Goal: Ask a question: Seek information or help from site administrators or community

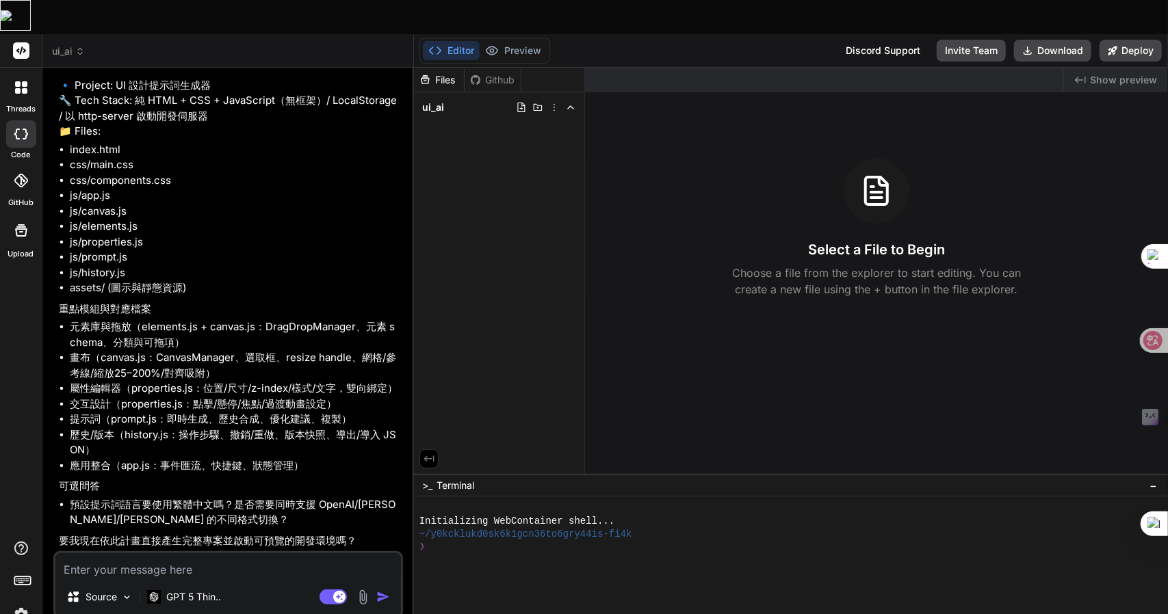
scroll to position [989, 0]
type textarea "m"
type textarea "x"
type textarea "mn"
type textarea "x"
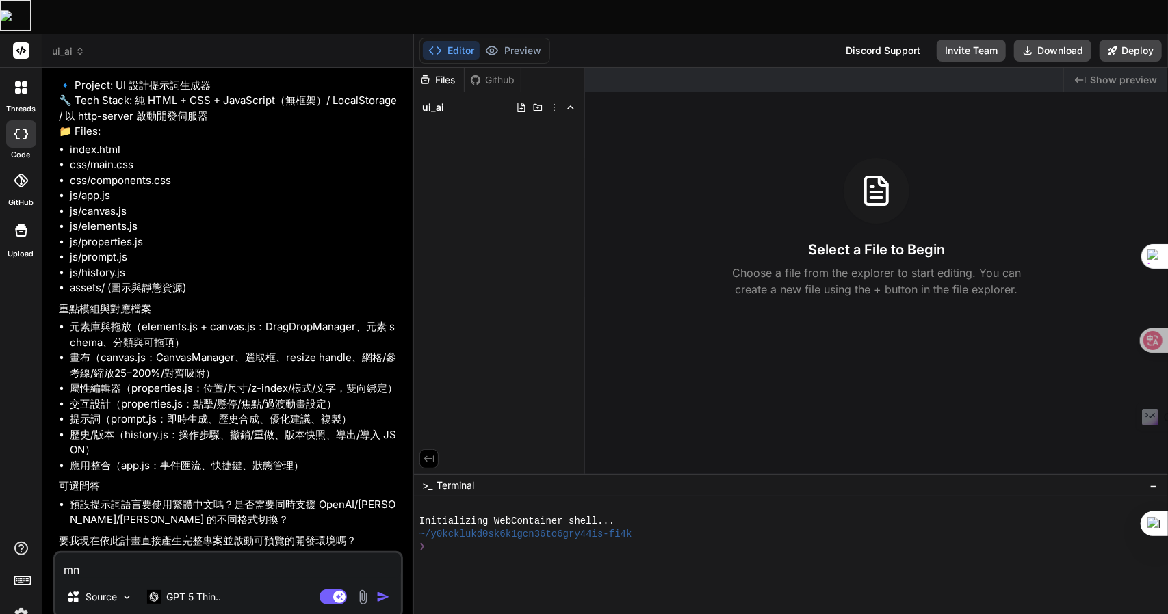
type textarea "mnr"
type textarea "x"
type textarea "mnr"
type textarea "x"
type textarea "mnr"
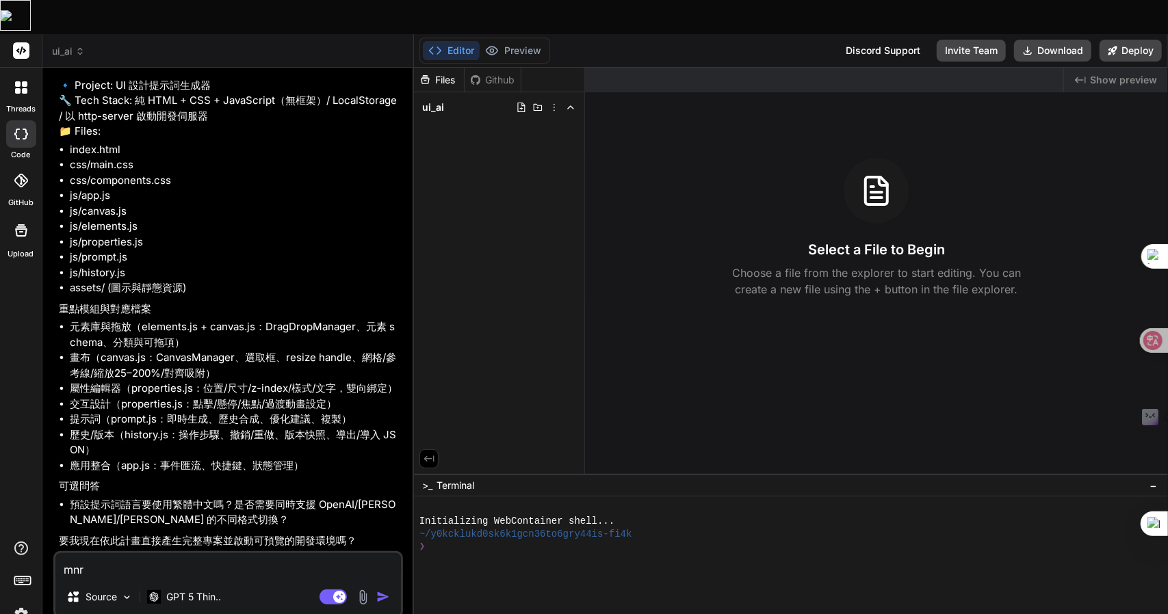
type textarea "x"
type textarea "mn"
type textarea "x"
type textarea "m"
type textarea "x"
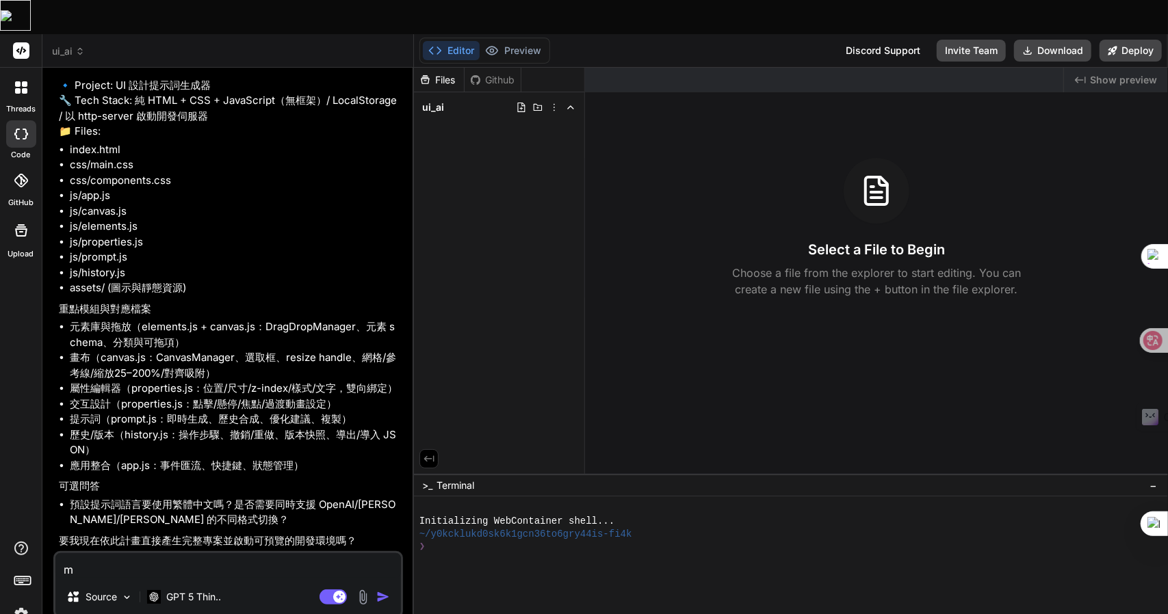
type textarea "x"
type textarea "一"
type textarea "x"
type textarea "一弓"
type textarea "x"
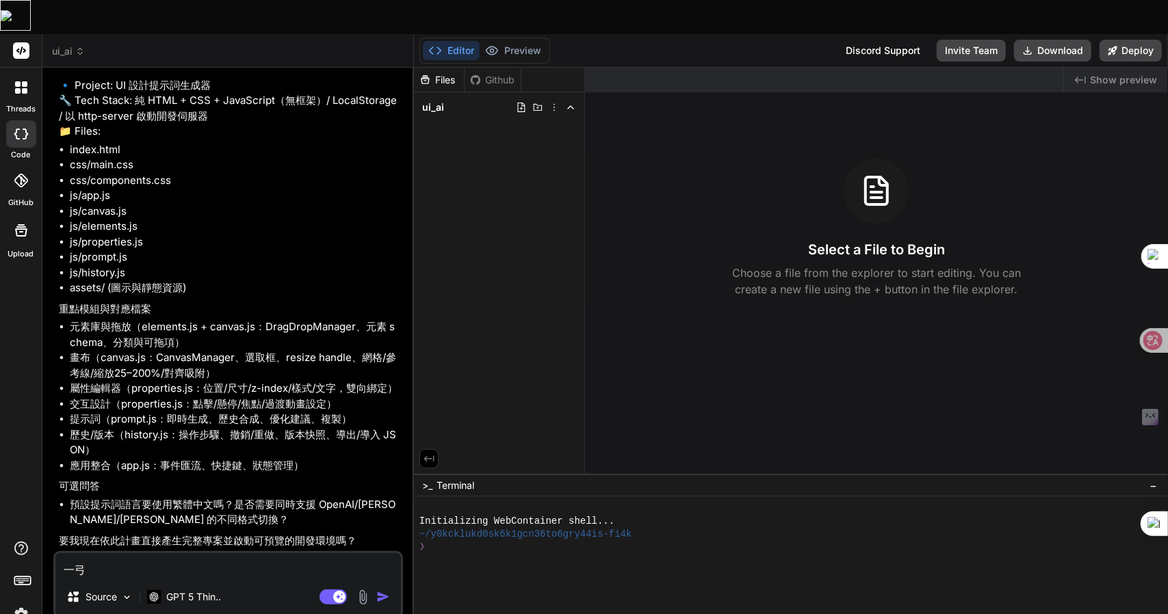
type textarea "一弓口"
type textarea "x"
type textarea "可"
type textarea "x"
type textarea "可戈"
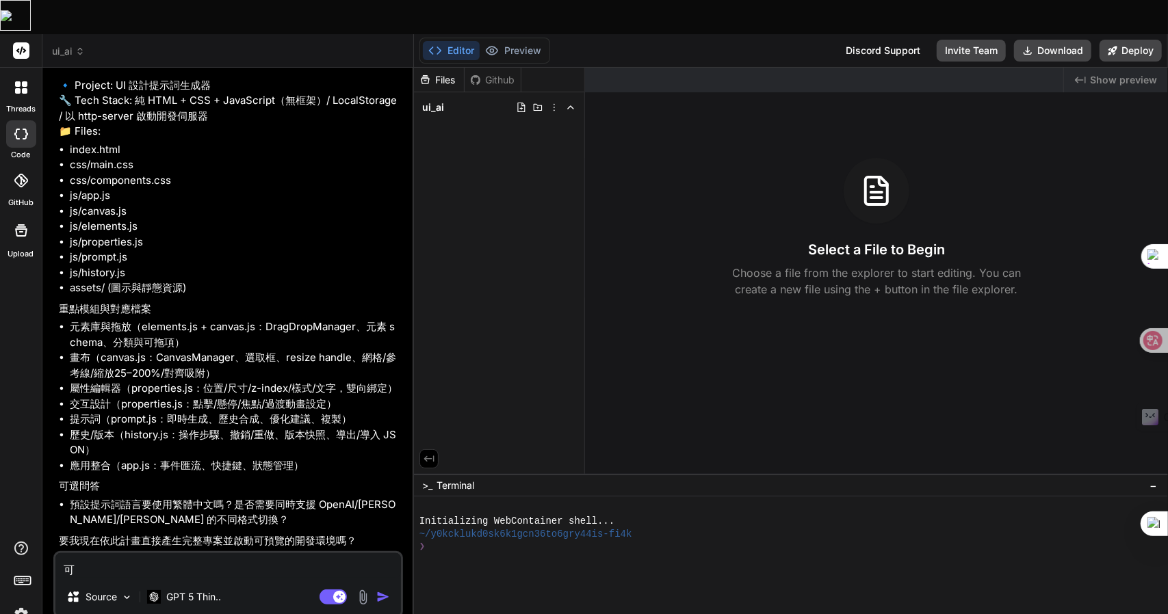
type textarea "x"
type textarea "可[DEMOGRAPHIC_DATA]人"
type textarea "x"
type textarea "可庂"
type textarea "x"
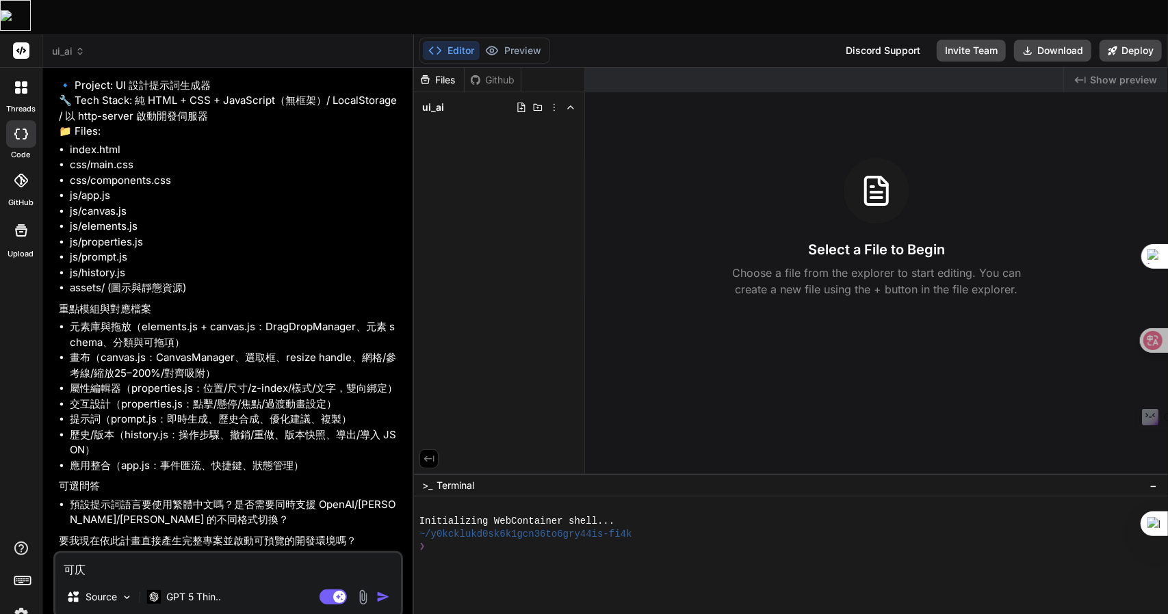
type textarea "可"
type textarea "x"
type textarea "可女"
type textarea "x"
type textarea "可女[PERSON_NAME]"
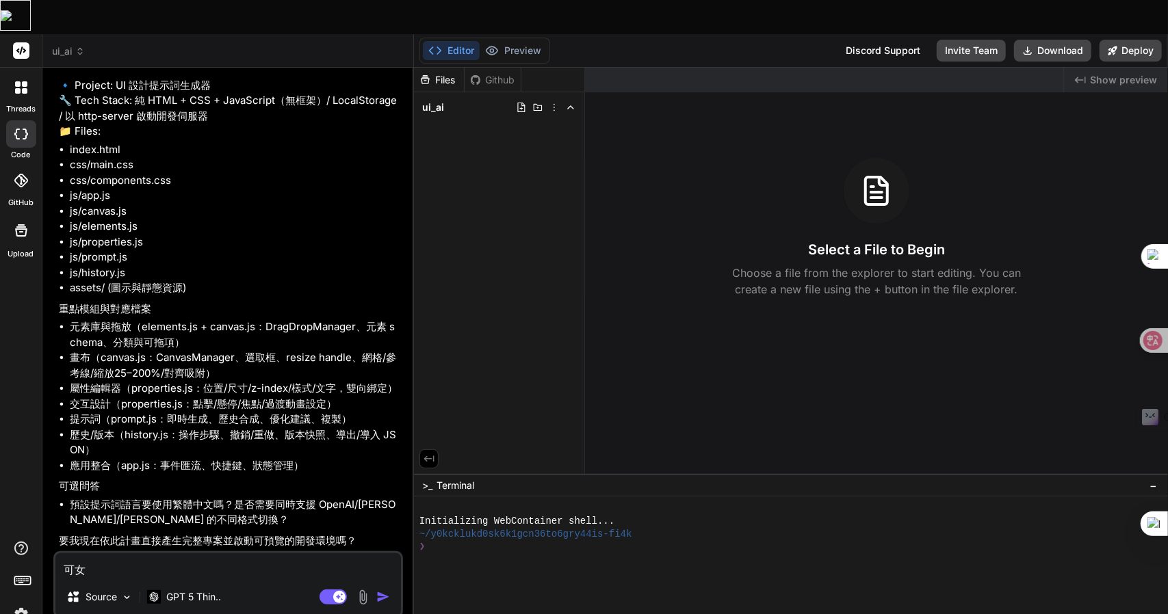
type textarea "x"
type textarea "可女戈人"
type textarea "x"
type textarea "可以"
type textarea "x"
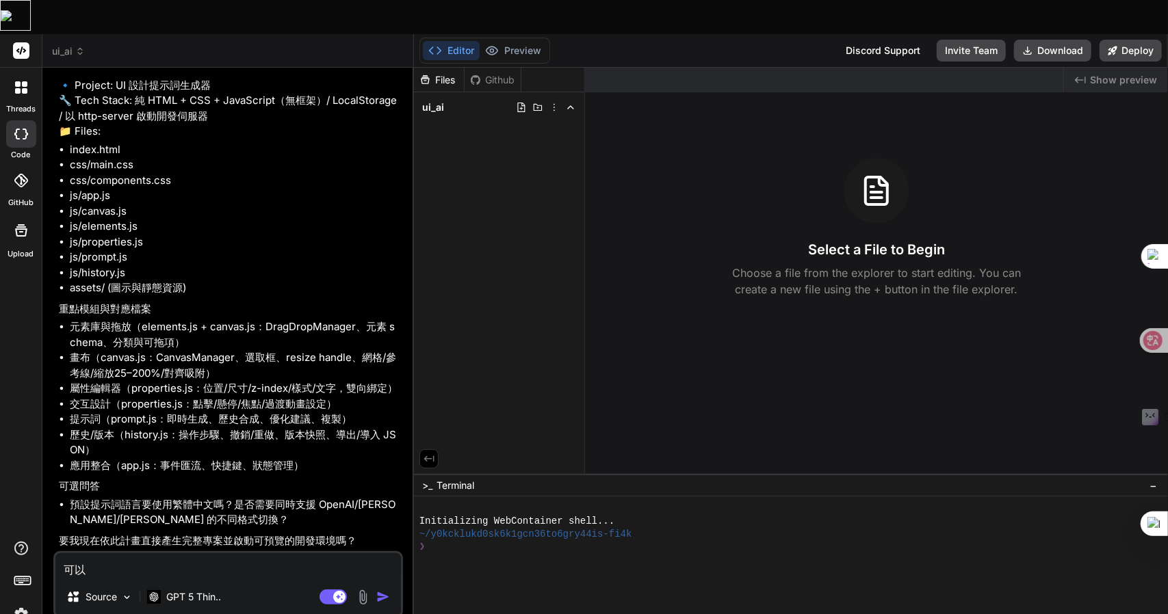
type textarea "可以Z"
type textarea "x"
type textarea "可以Z難"
type textarea "x"
type textarea "可以Z難日"
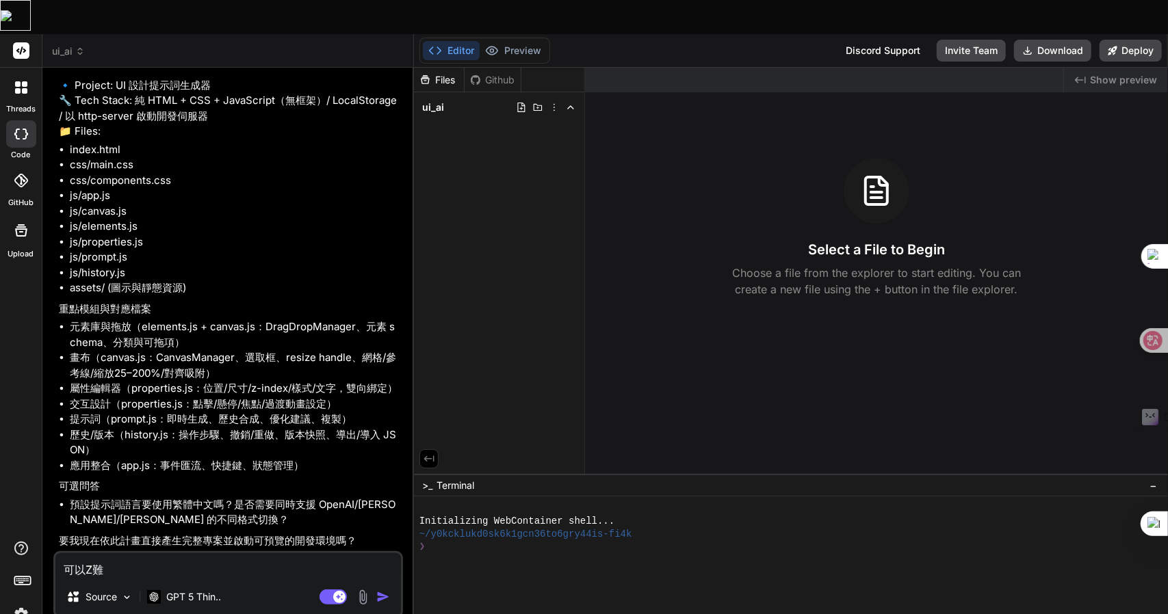
type textarea "x"
type textarea "可以Z難日月"
type textarea "x"
type textarea "可以，"
type textarea "x"
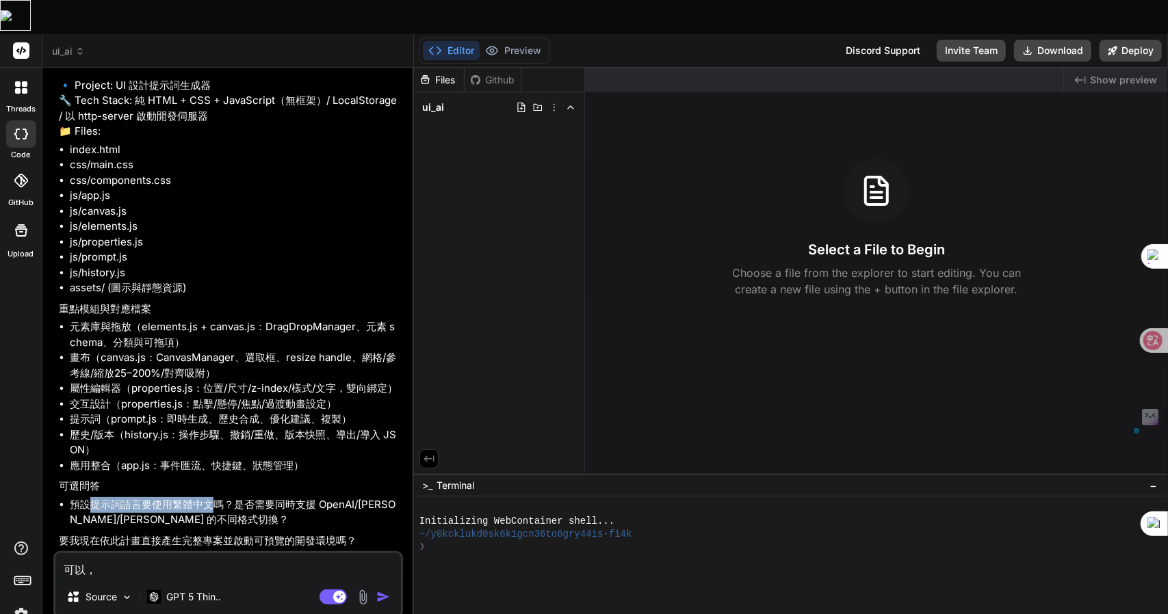
drag, startPoint x: 93, startPoint y: 471, endPoint x: 211, endPoint y: 473, distance: 118.4
click at [211, 497] on li "預設提示詞語言要使用繁體中文嗎？是否需要同時支援 OpenAI/[PERSON_NAME]/[PERSON_NAME] 的不同格式切換？" at bounding box center [235, 512] width 330 height 31
copy li "提示詞語言要使用繁體中文"
click at [140, 553] on textarea "可以，" at bounding box center [227, 565] width 345 height 25
paste textarea "提示詞語言要使用繁體中文"
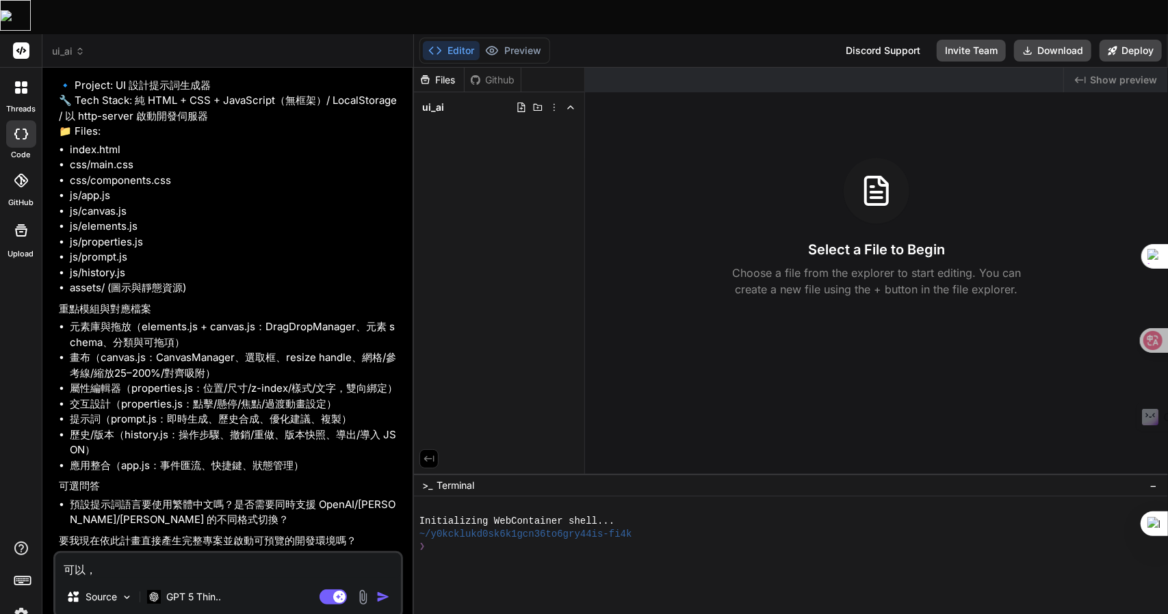
type textarea "可以，提示詞語言要使用繁體中文"
type textarea "x"
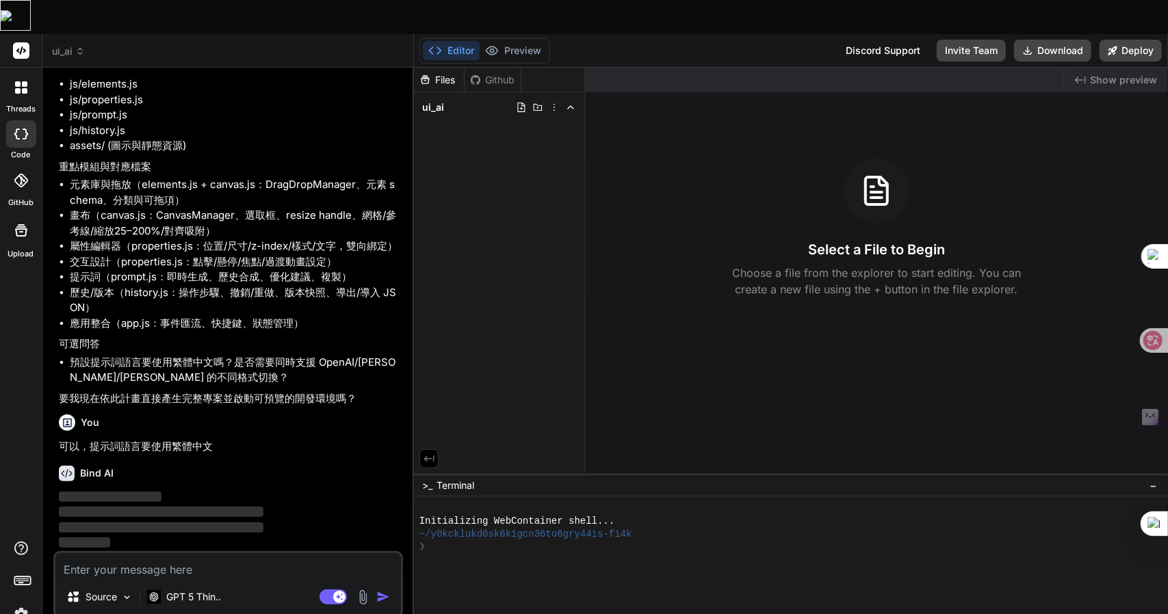
scroll to position [1131, 0]
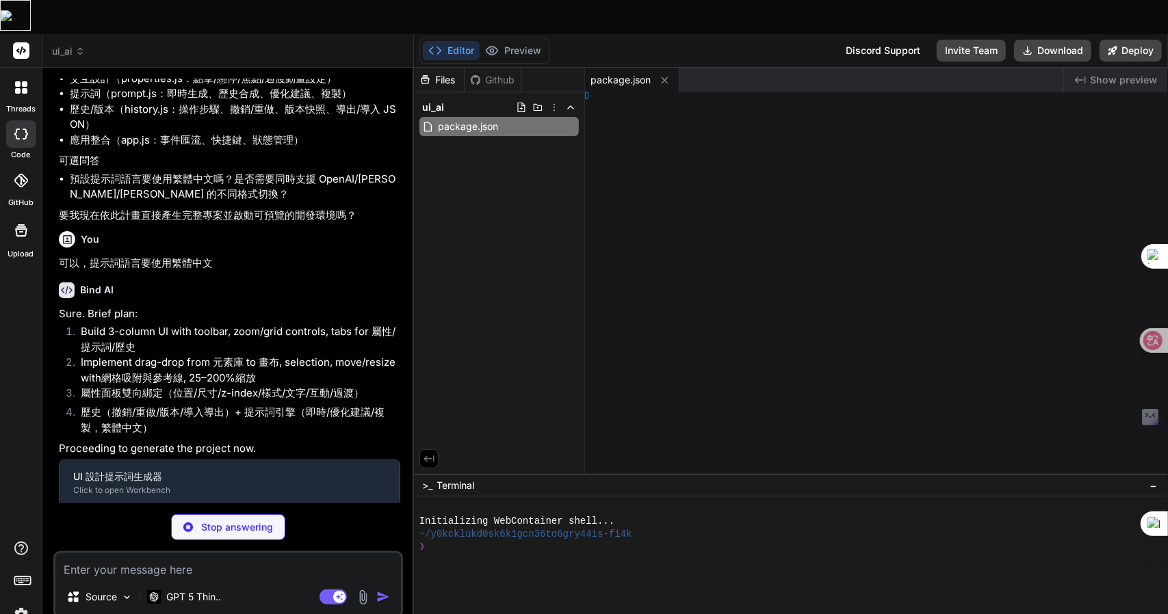
type textarea "x"
type textarea "/html>"
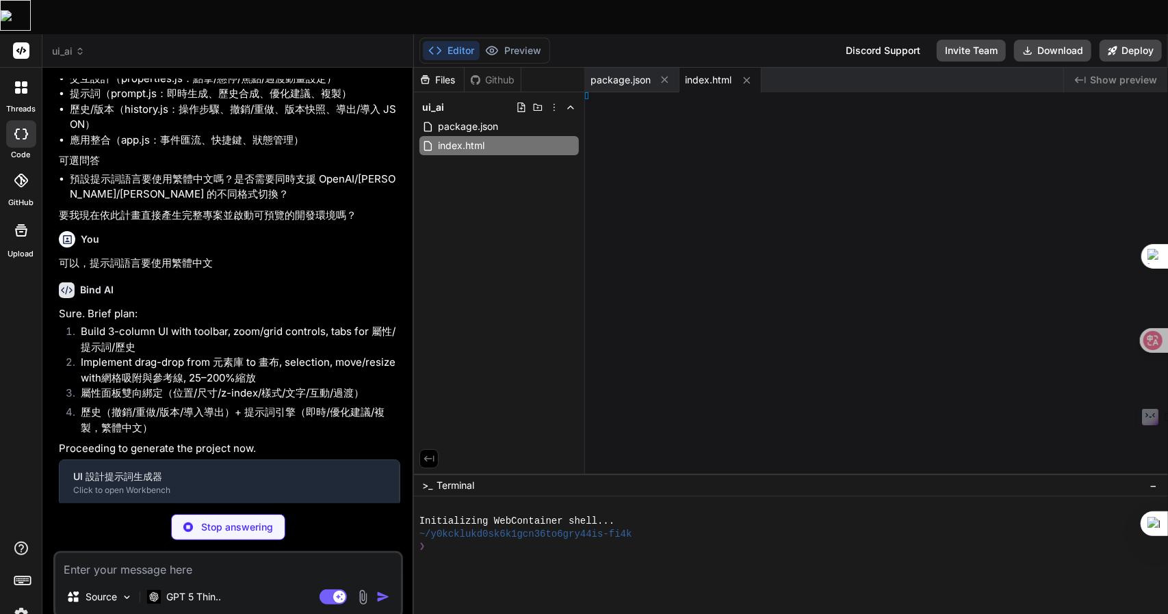
type textarea "x"
type textarea "e>"
type textarea "x"
type textarea "}"
type textarea "x"
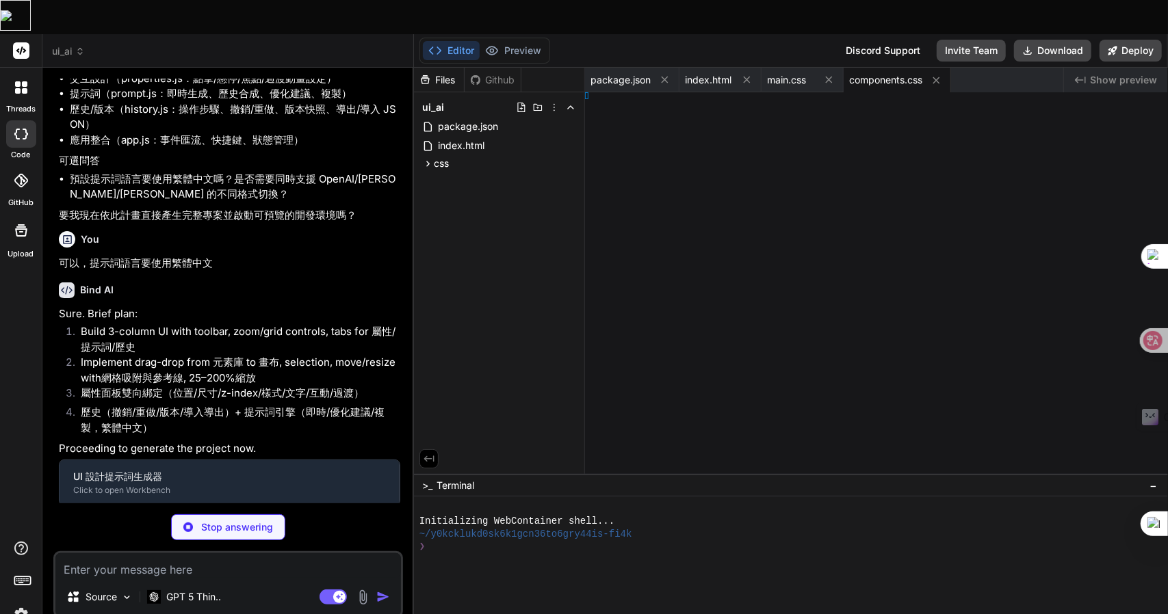
type textarea "; })();"
type textarea "x"
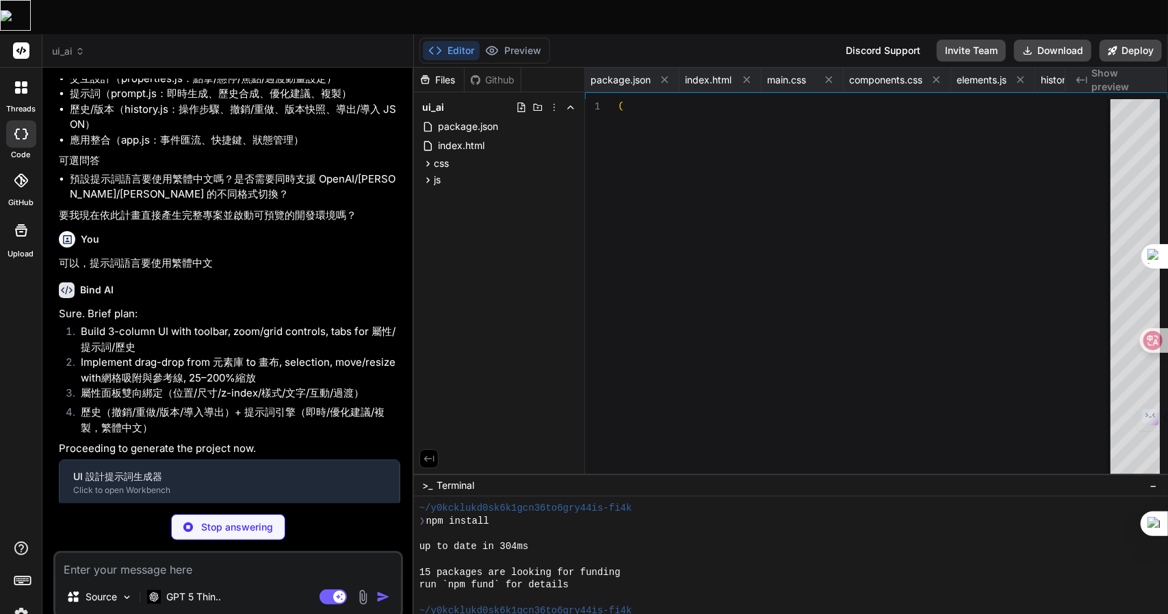
type textarea "return out; } } window.PromptGenerator = PromptGenerator; })();"
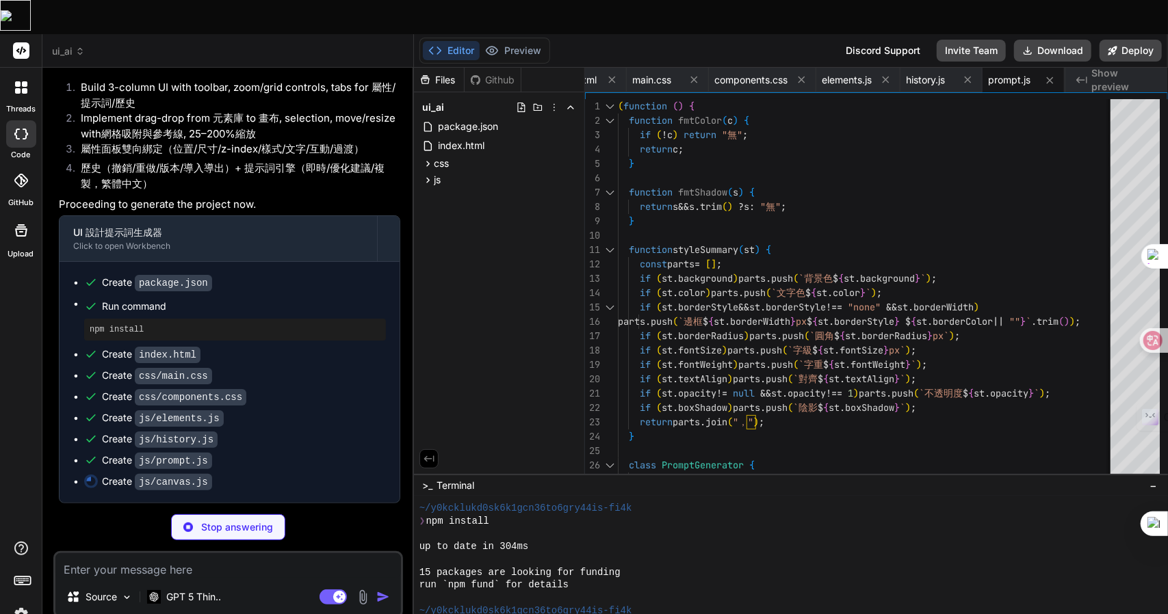
scroll to position [1552, 0]
type textarea "x"
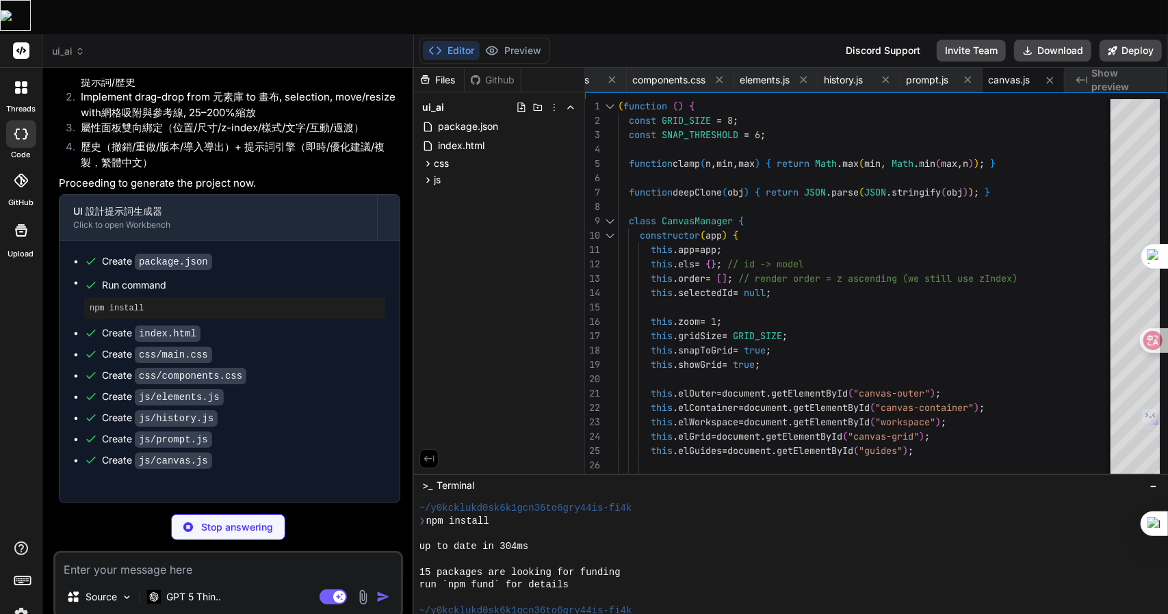
type textarea "x"
type textarea "return dft; } window.PropertiesPanel = PropertiesPanel; })();"
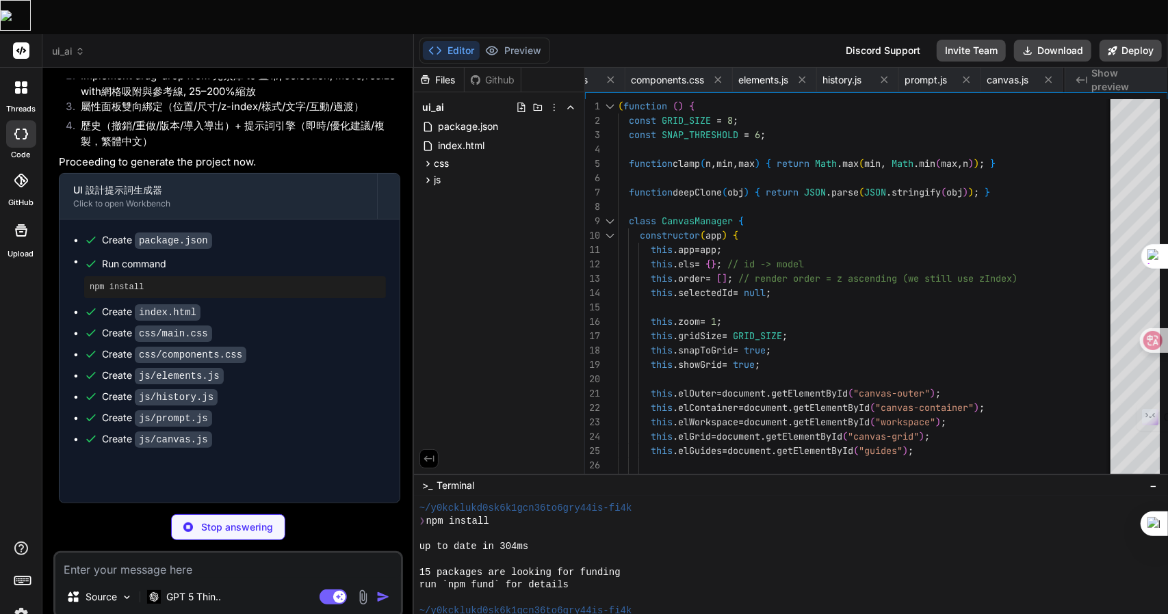
type textarea "x"
type textarea "// hook menus outside class for duplication window.addEventListener("DOMContent…"
type textarea "x"
type textarea "assets"
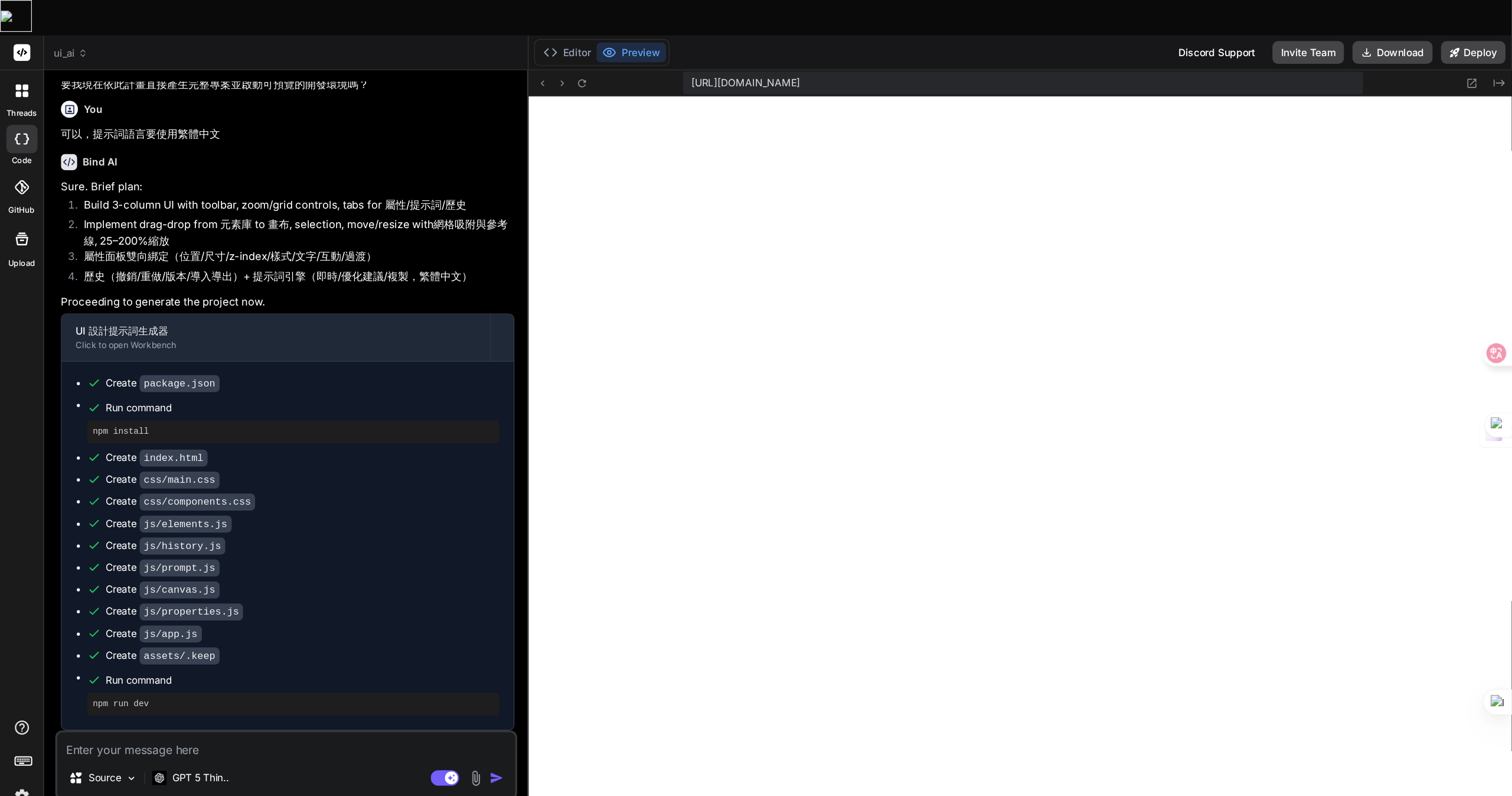
scroll to position [881, 0]
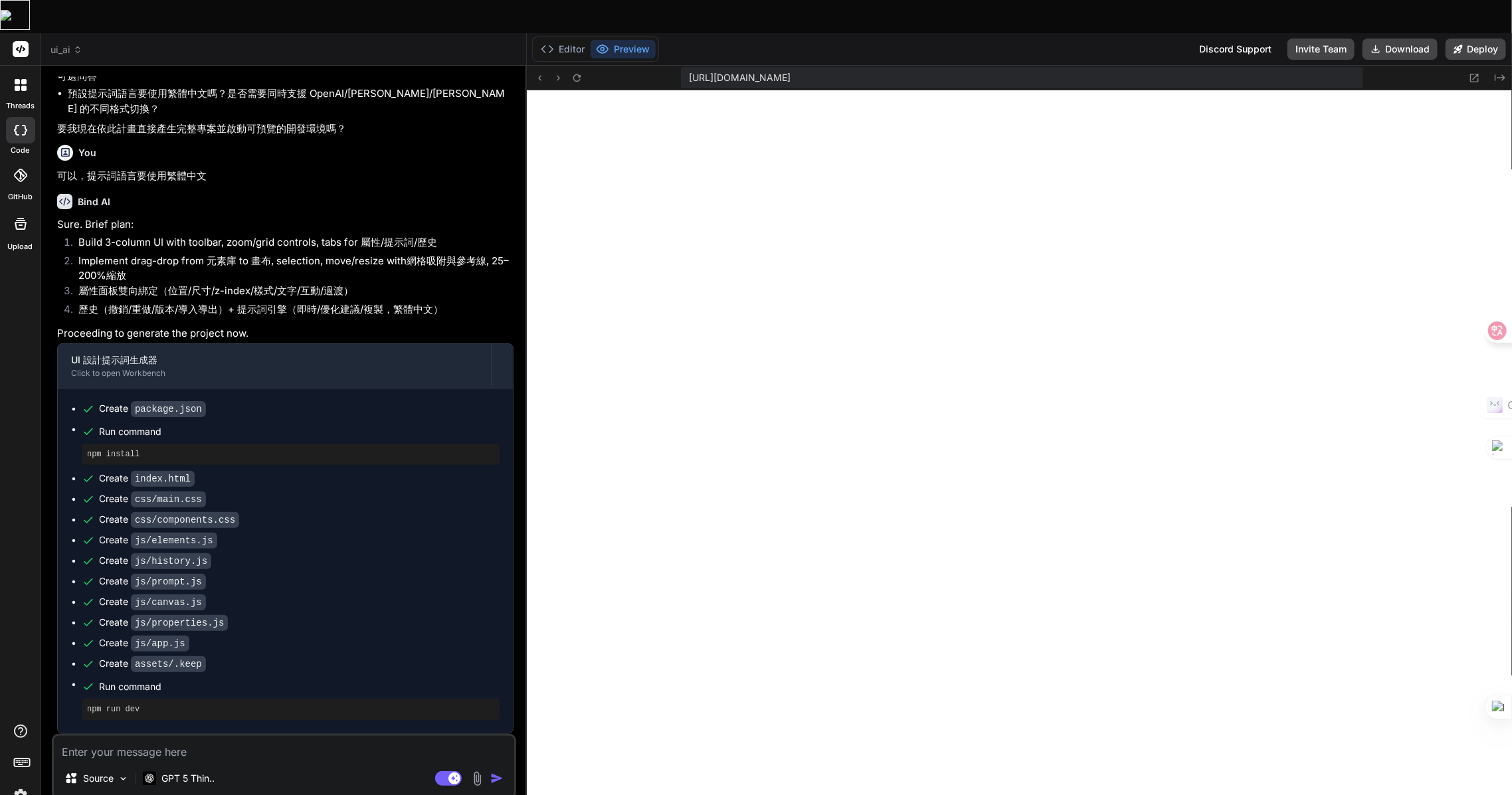
type textarea "x"
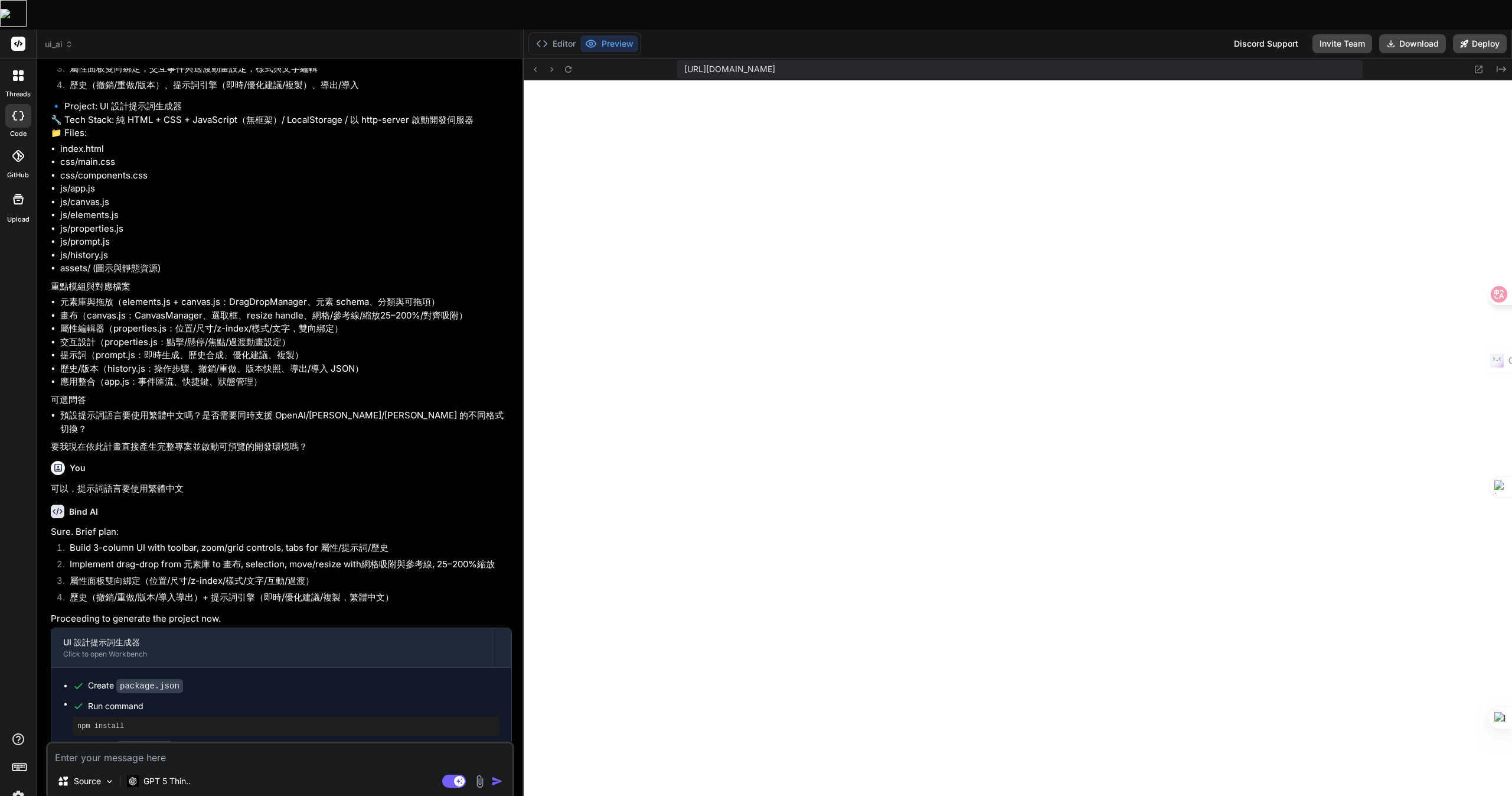
scroll to position [0, 0]
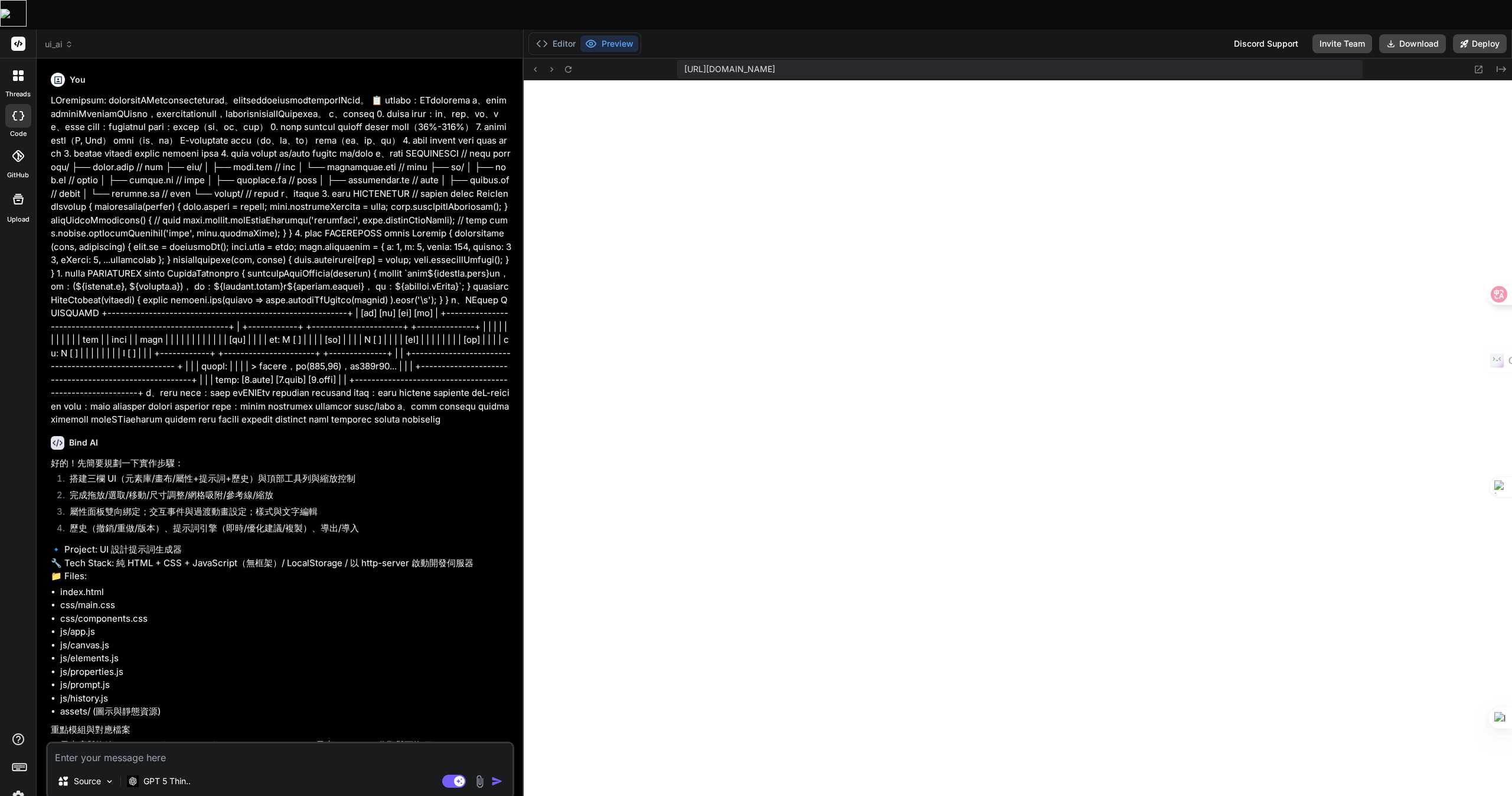
click at [124, 530] on textarea at bounding box center [280, 754] width 464 height 22
type textarea "一"
type textarea "x"
type textarea "一一"
type textarea "x"
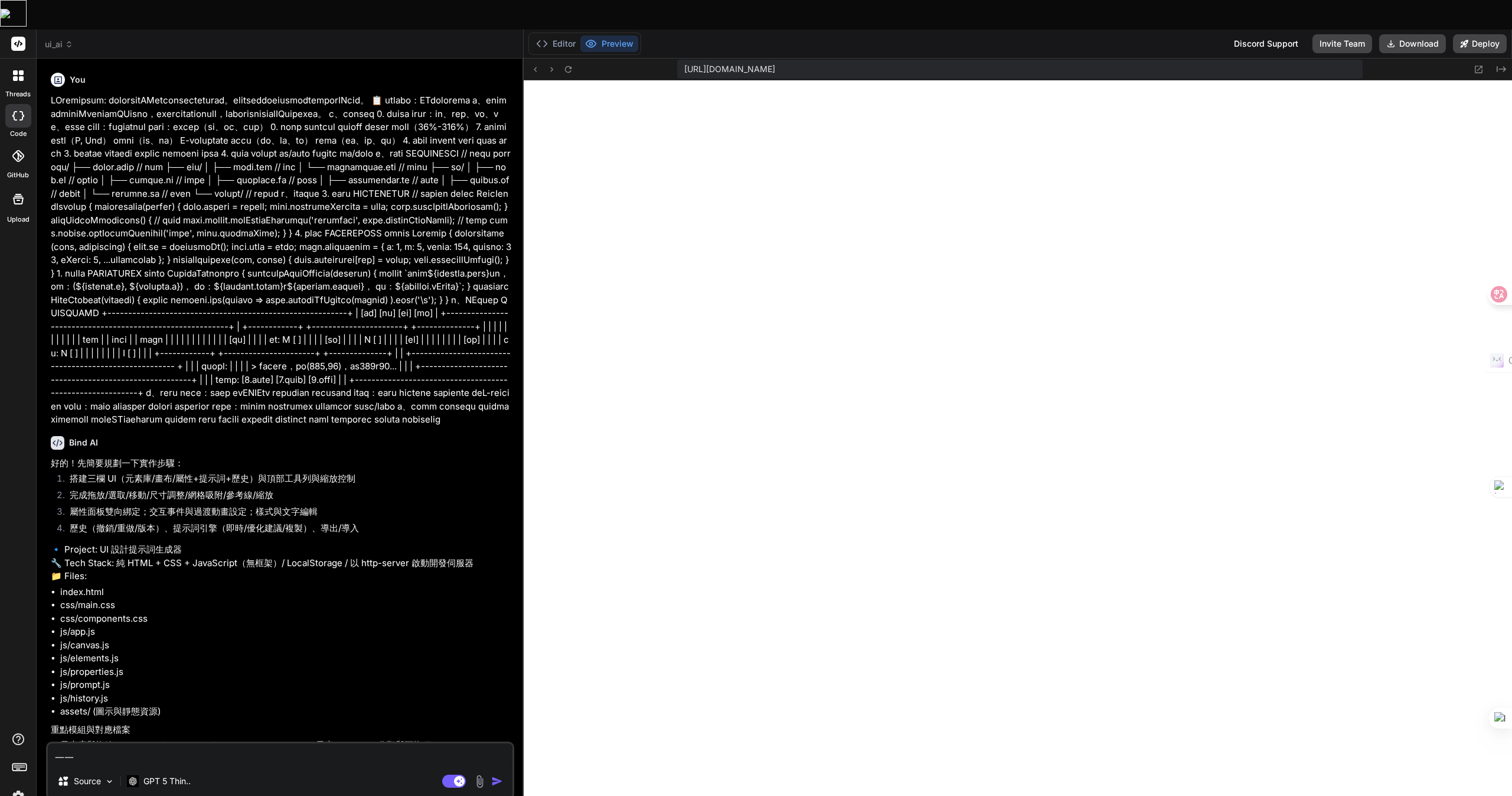
type textarea "一一山"
type textarea "x"
type textarea "元"
type textarea "x"
type textarea "元人"
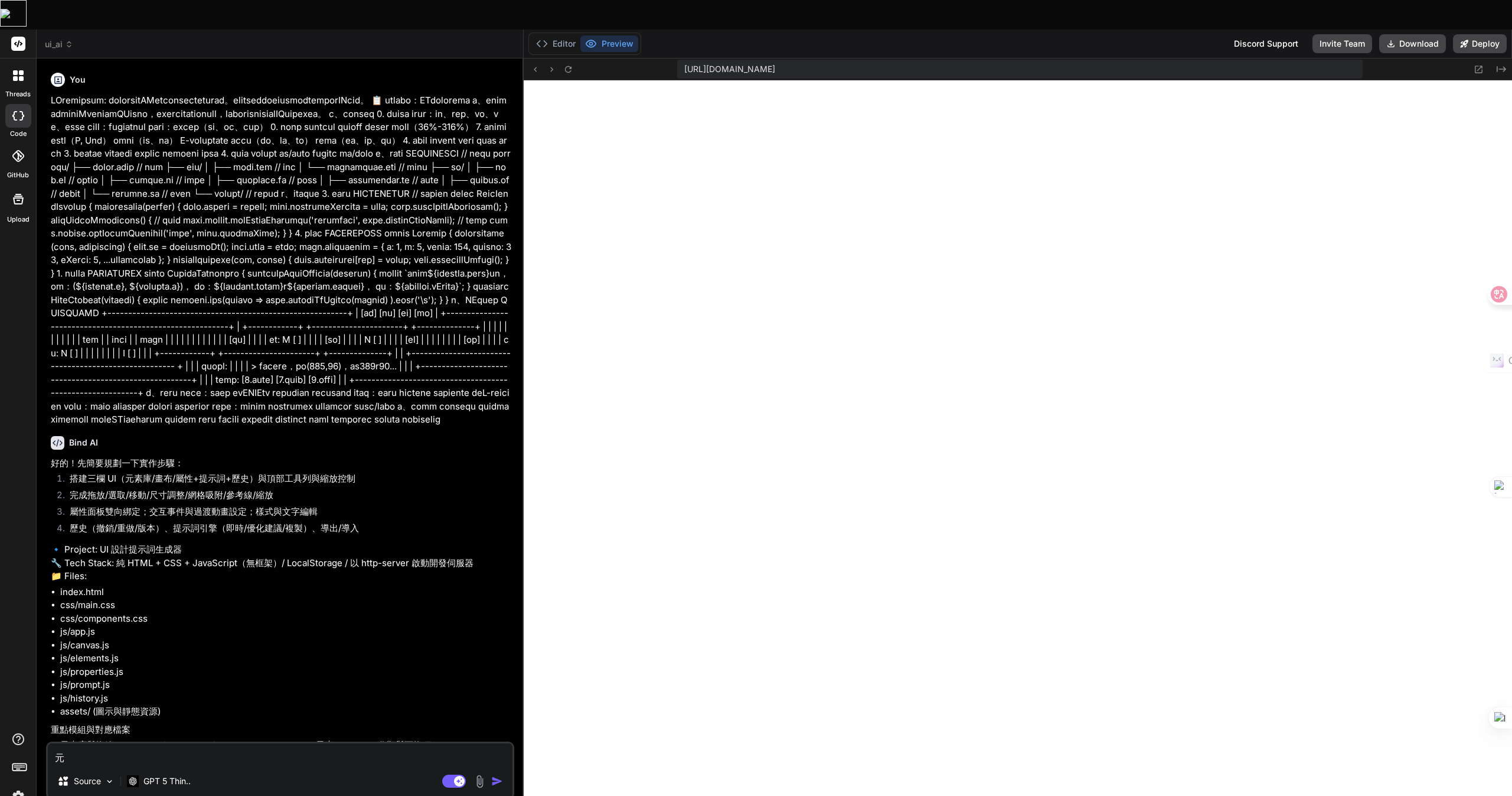
type textarea "x"
type textarea "元人竹"
type textarea "x"
type textarea "元人竹手"
type textarea "x"
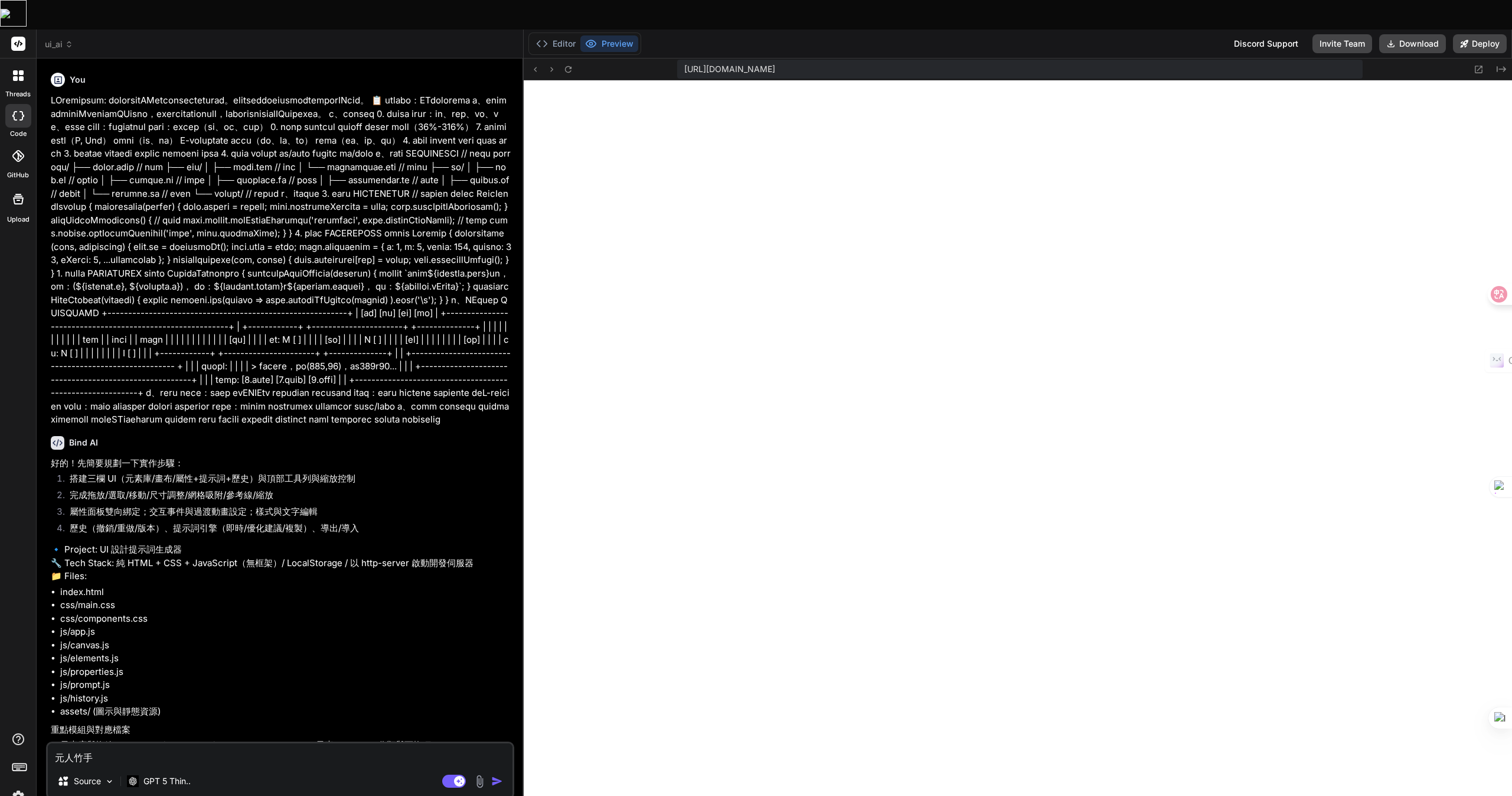
type textarea "元件"
type textarea "x"
type textarea "元件戈"
type textarea "x"
type textarea "元件戈十"
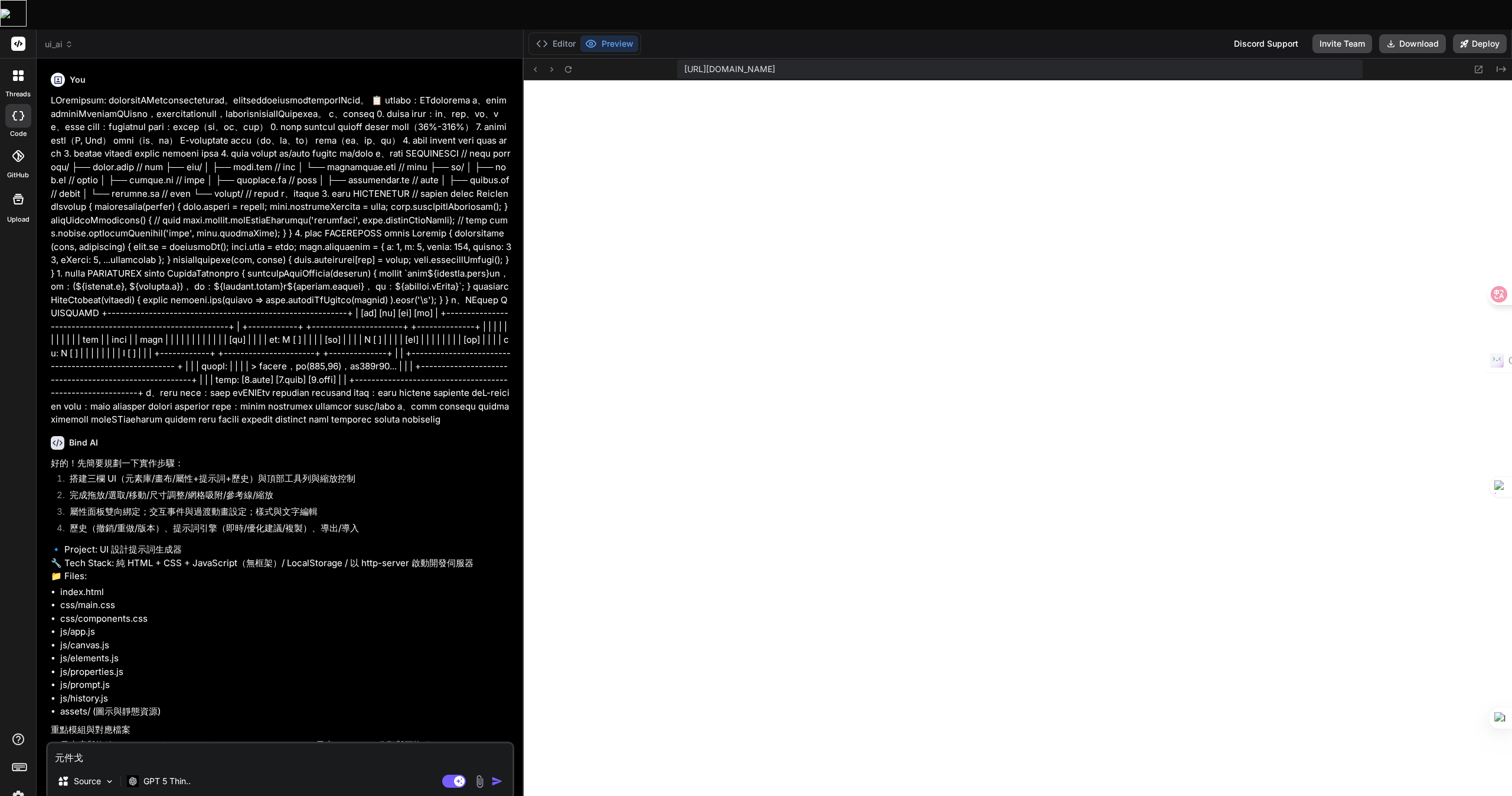
type textarea "x"
type textarea "元件戈十田"
type textarea "x"
type textarea "元件戈十田十"
type textarea "x"
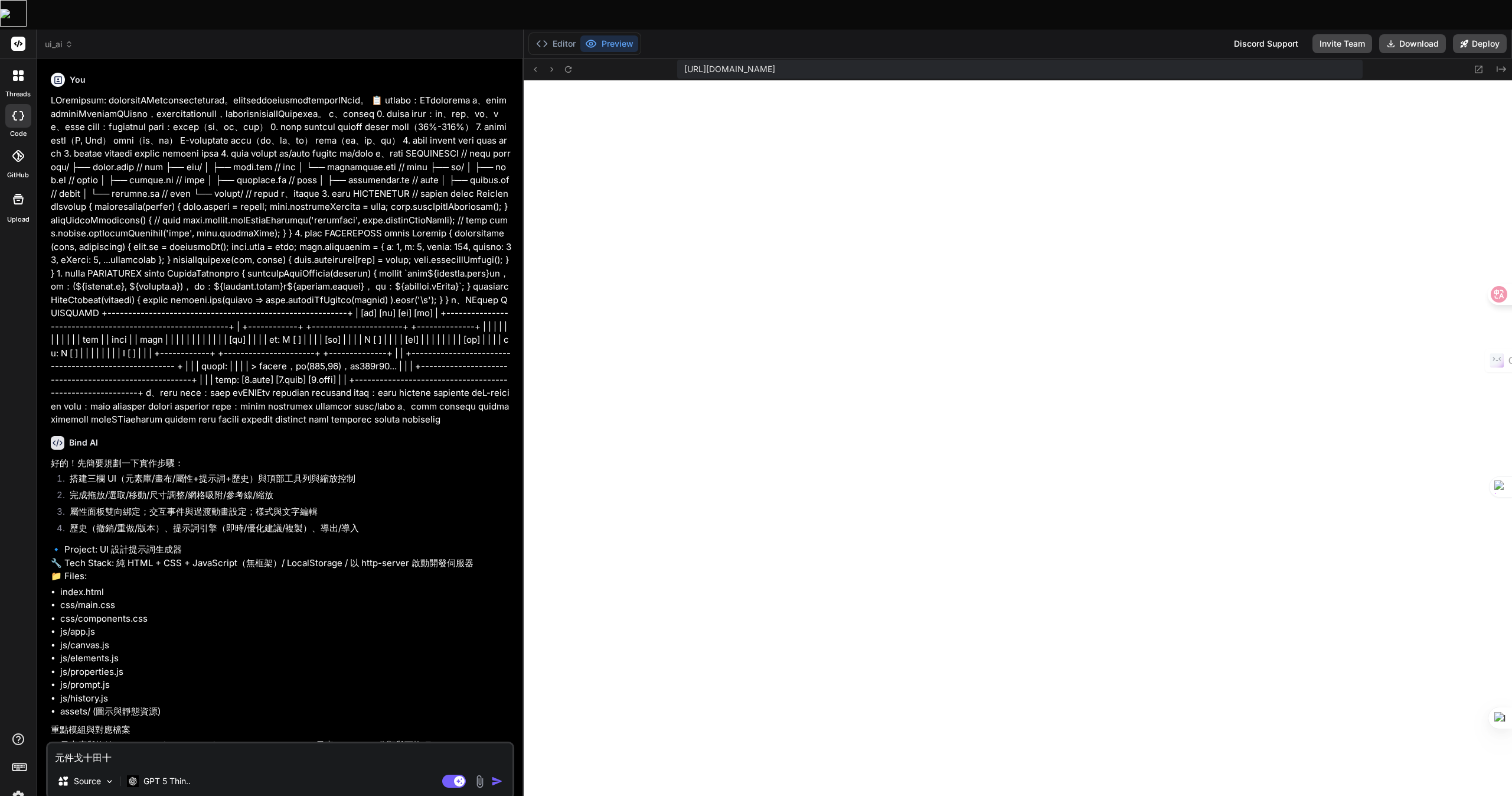
type textarea "元件庫"
type textarea "x"
type textarea "元件庫竹"
type textarea "x"
type textarea "元件庫竹手"
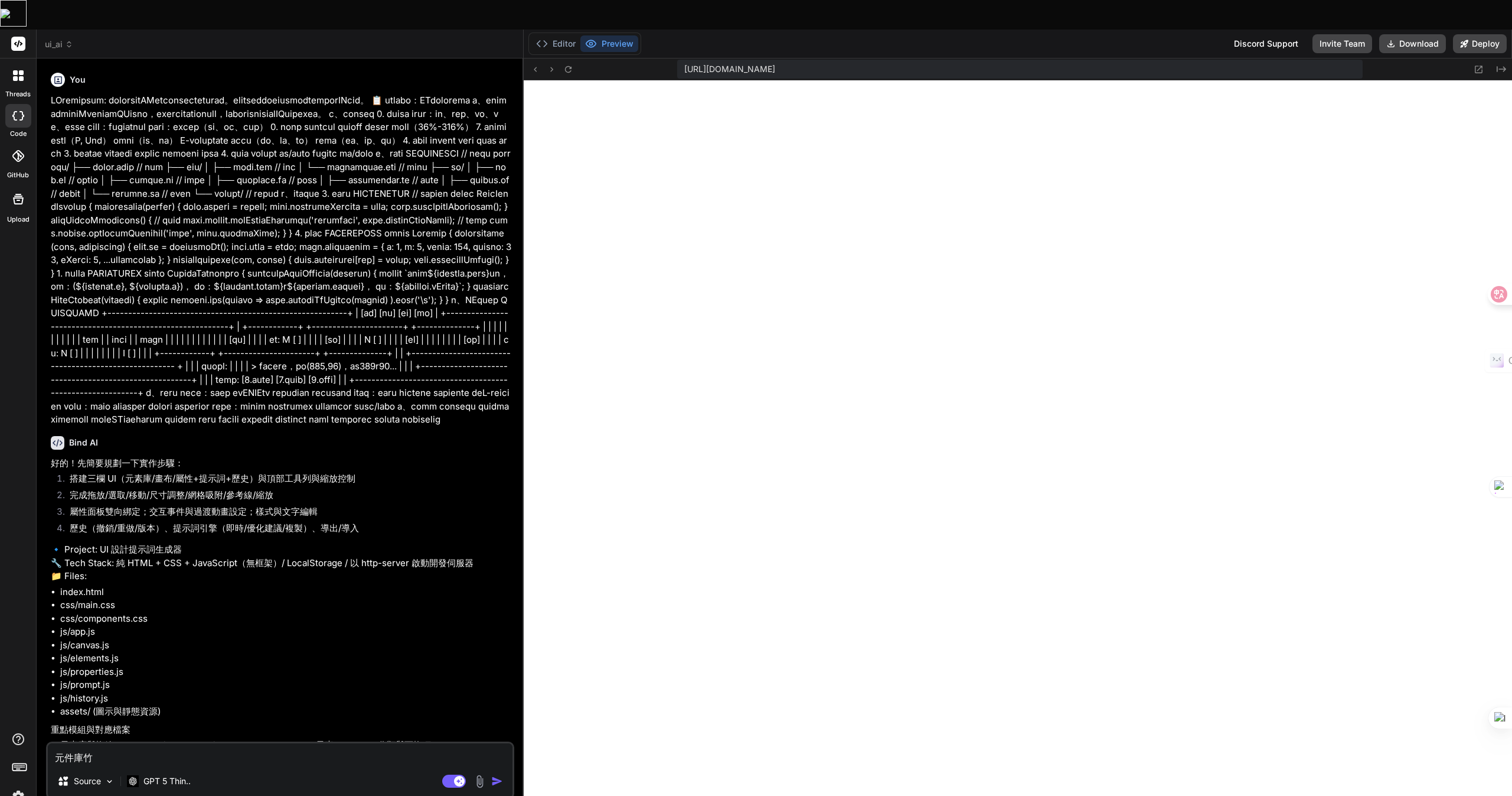
type textarea "x"
type textarea "元件庫竹手[PERSON_NAME]"
type textarea "x"
type textarea "元件庫我"
type textarea "x"
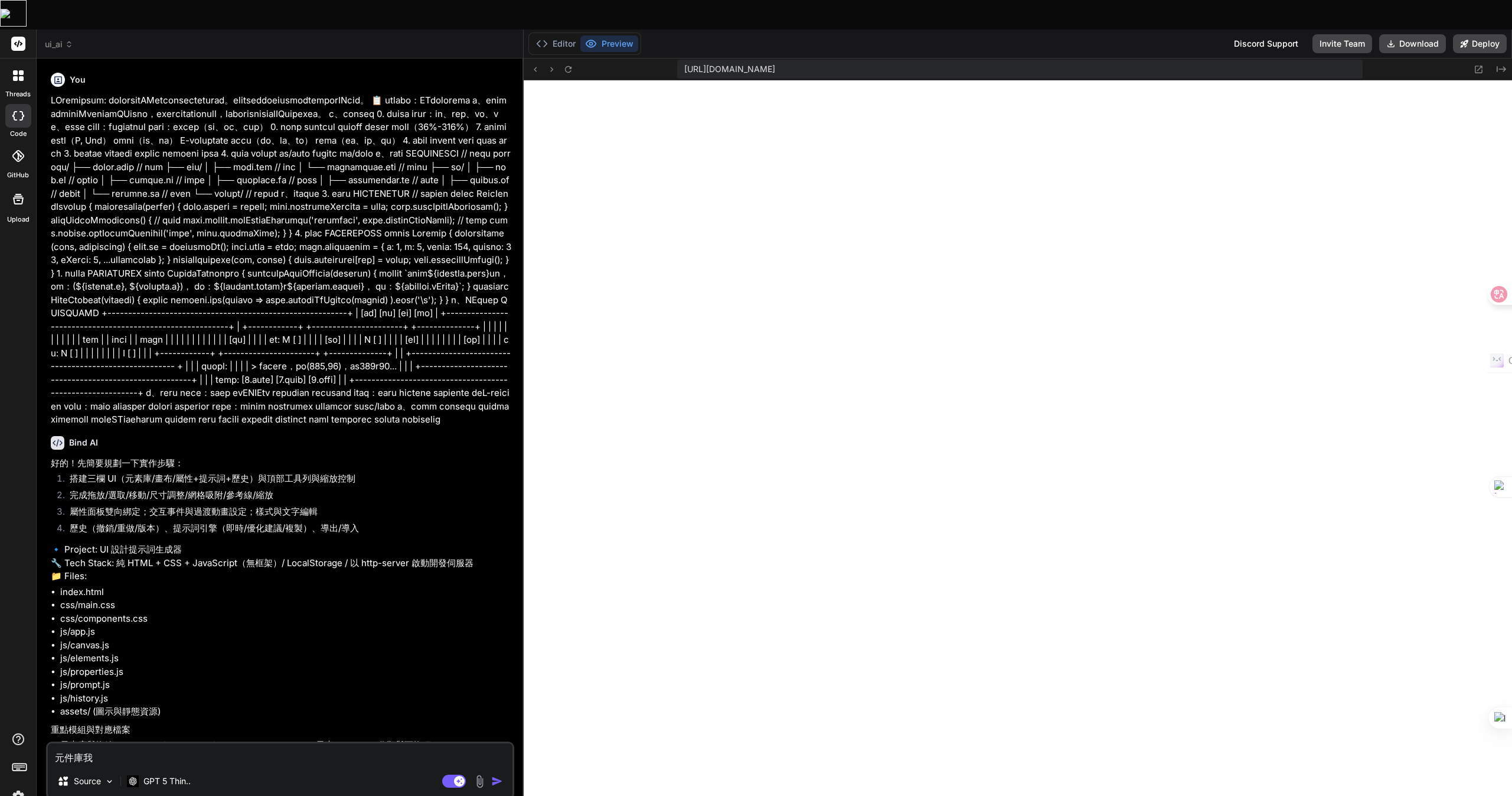
type textarea "元件庫我一"
type textarea "x"
type textarea "元件庫我一田"
type textarea "x"
type textarea "元件庫我一田女"
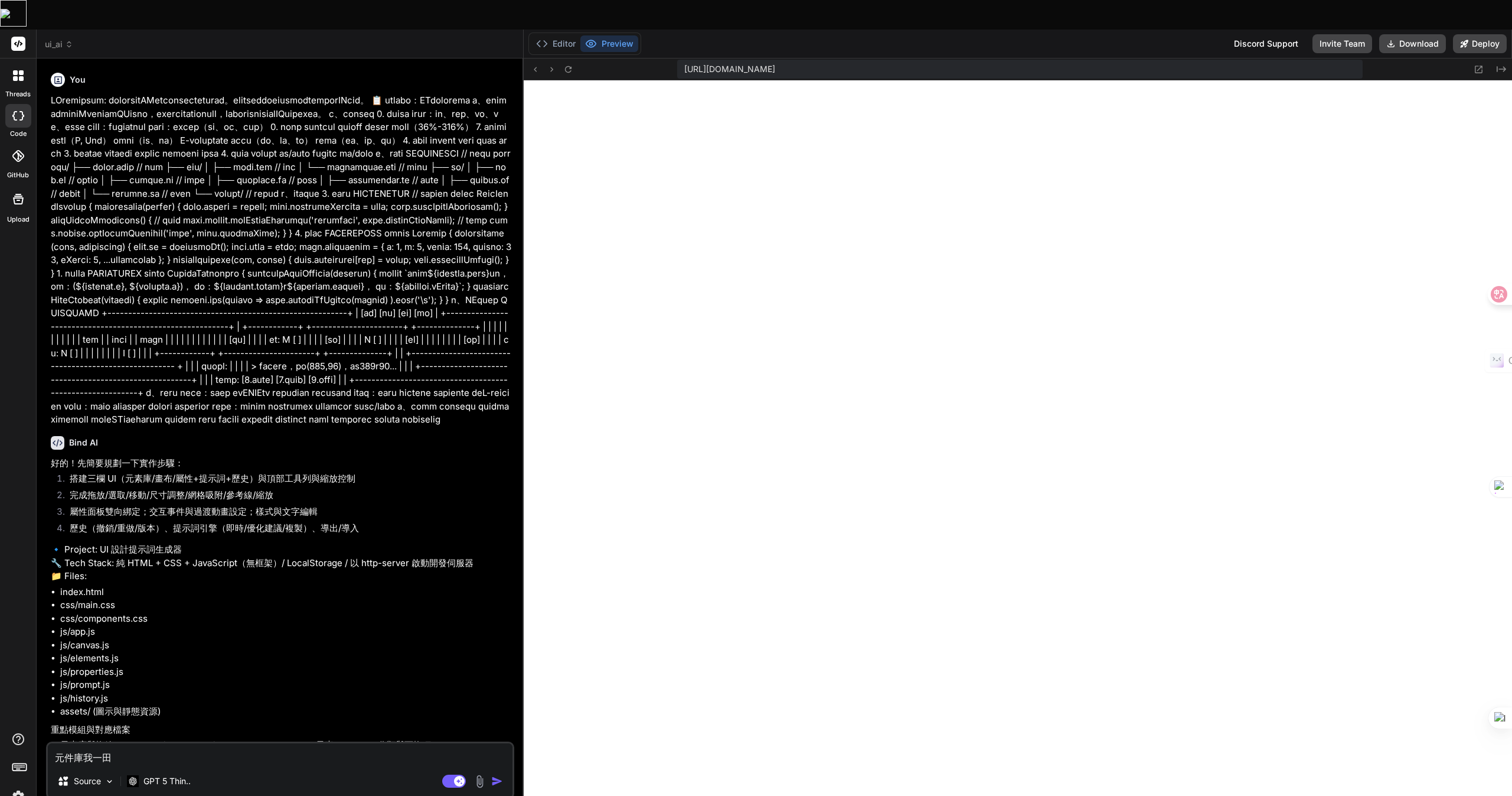
type textarea "x"
type textarea "元件庫我要"
type textarea "x"
type textarea "元件庫我要金"
type textarea "x"
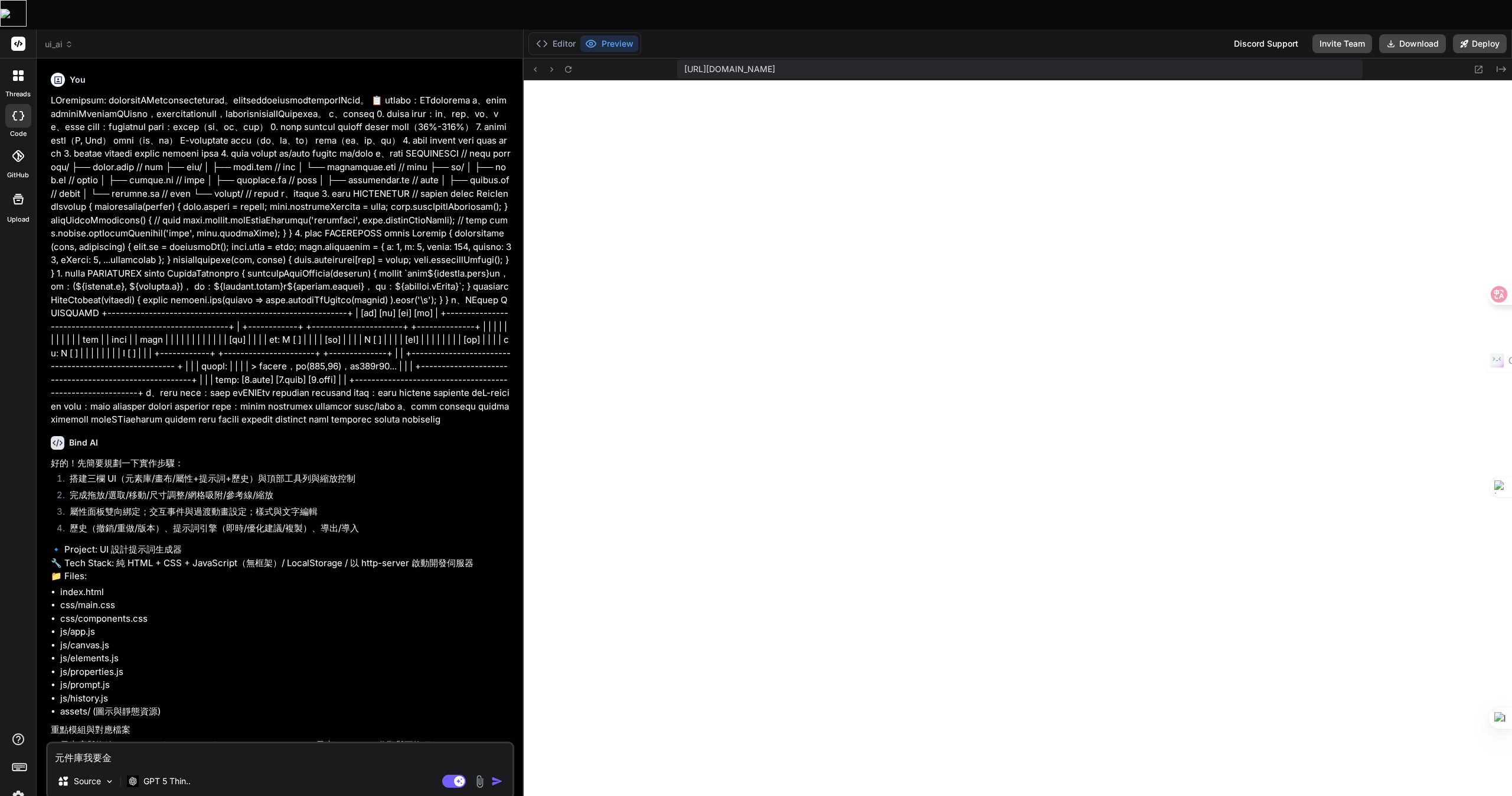
type textarea "元件庫我要金尸"
type textarea "x"
type textarea "元件庫我要金尸竹"
type textarea "x"
type textarea "元件庫我要分"
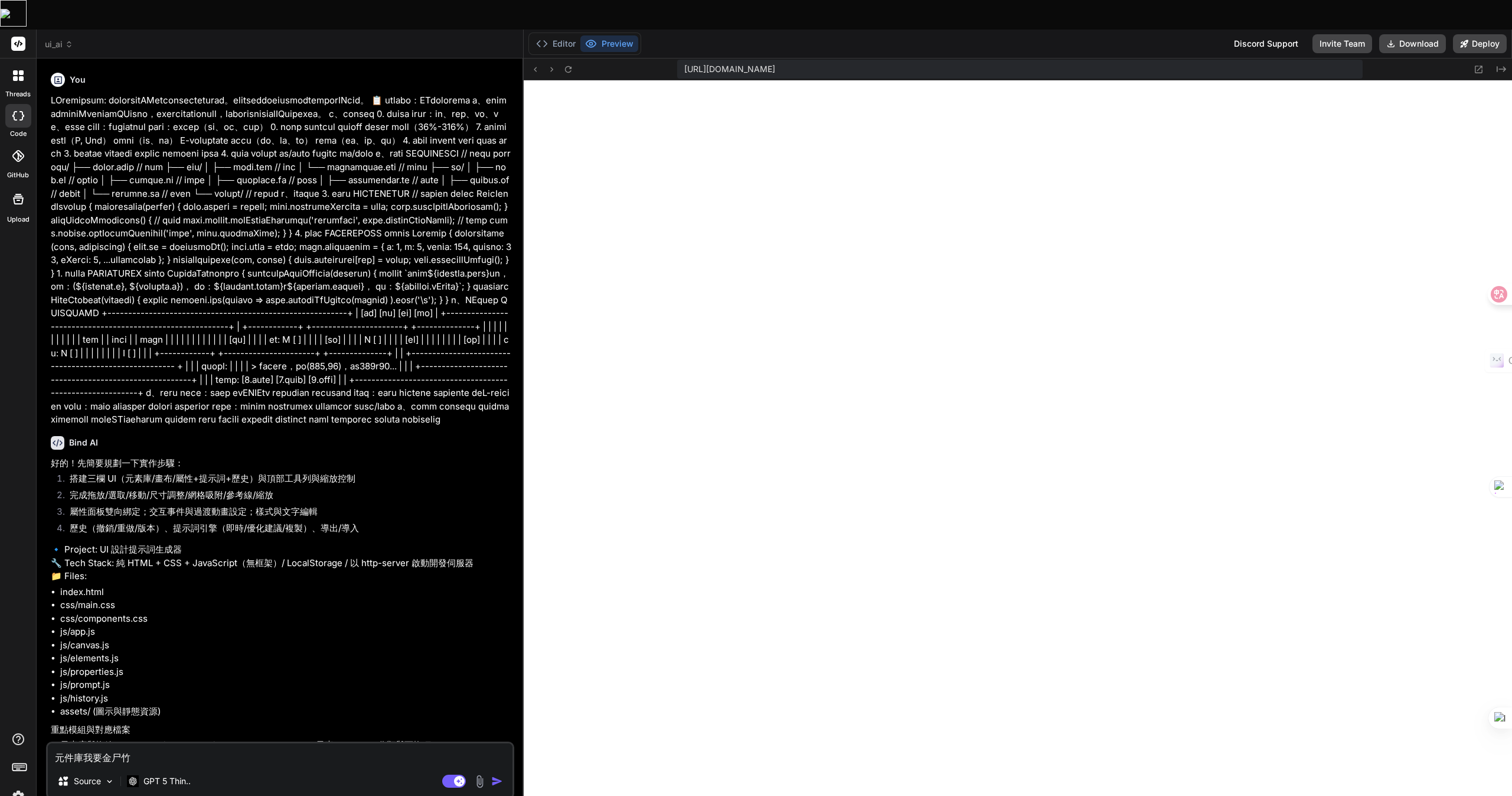
type textarea "x"
type textarea "元件庫我要分日"
type textarea "x"
type textarea "元件庫我要分日弓"
type textarea "x"
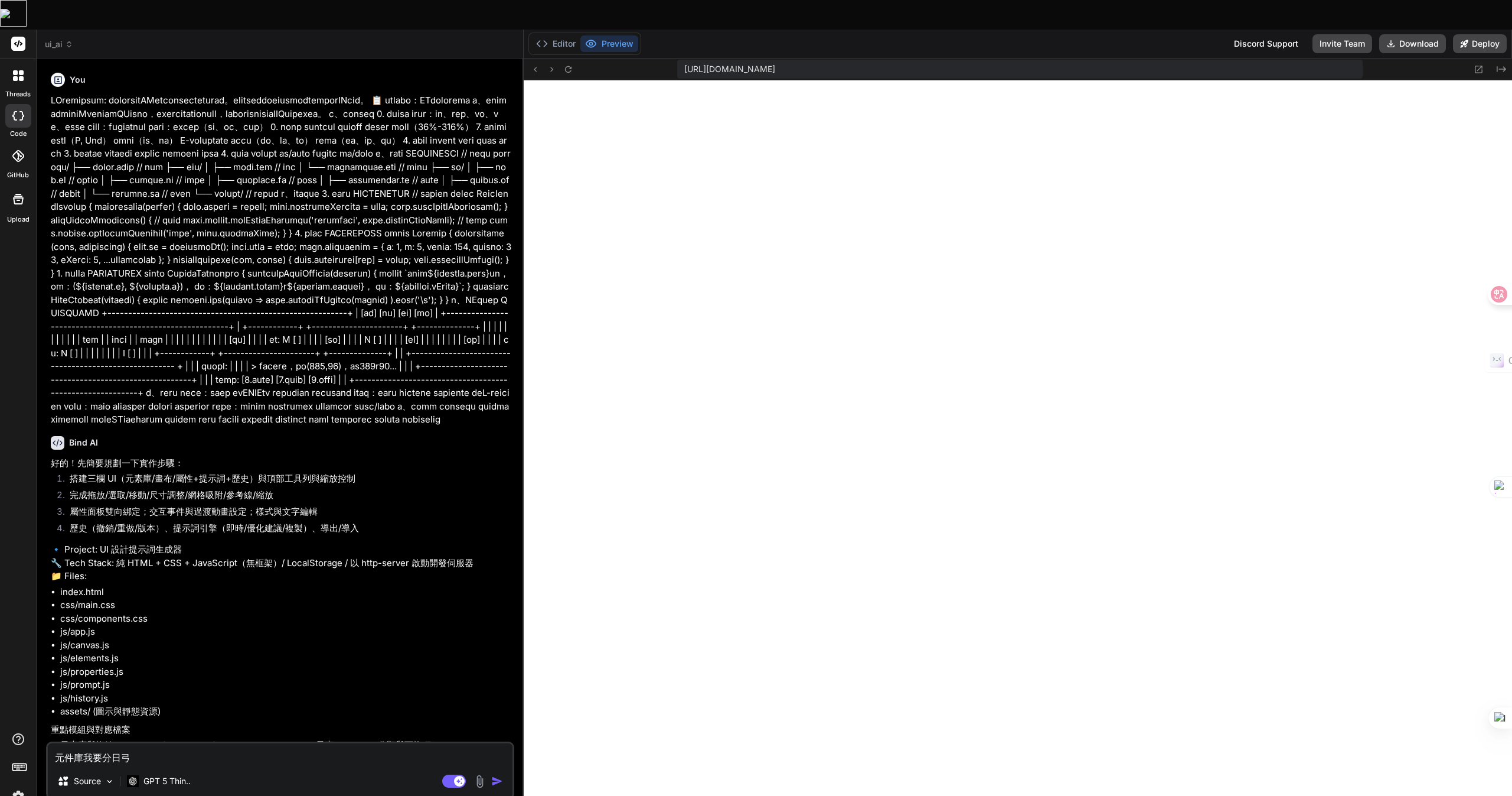
type textarea "元件庫我要分日弓一"
type textarea "x"
type textarea "元件庫我要分日弓一廿"
type textarea "x"
type textarea "元件庫我要分開"
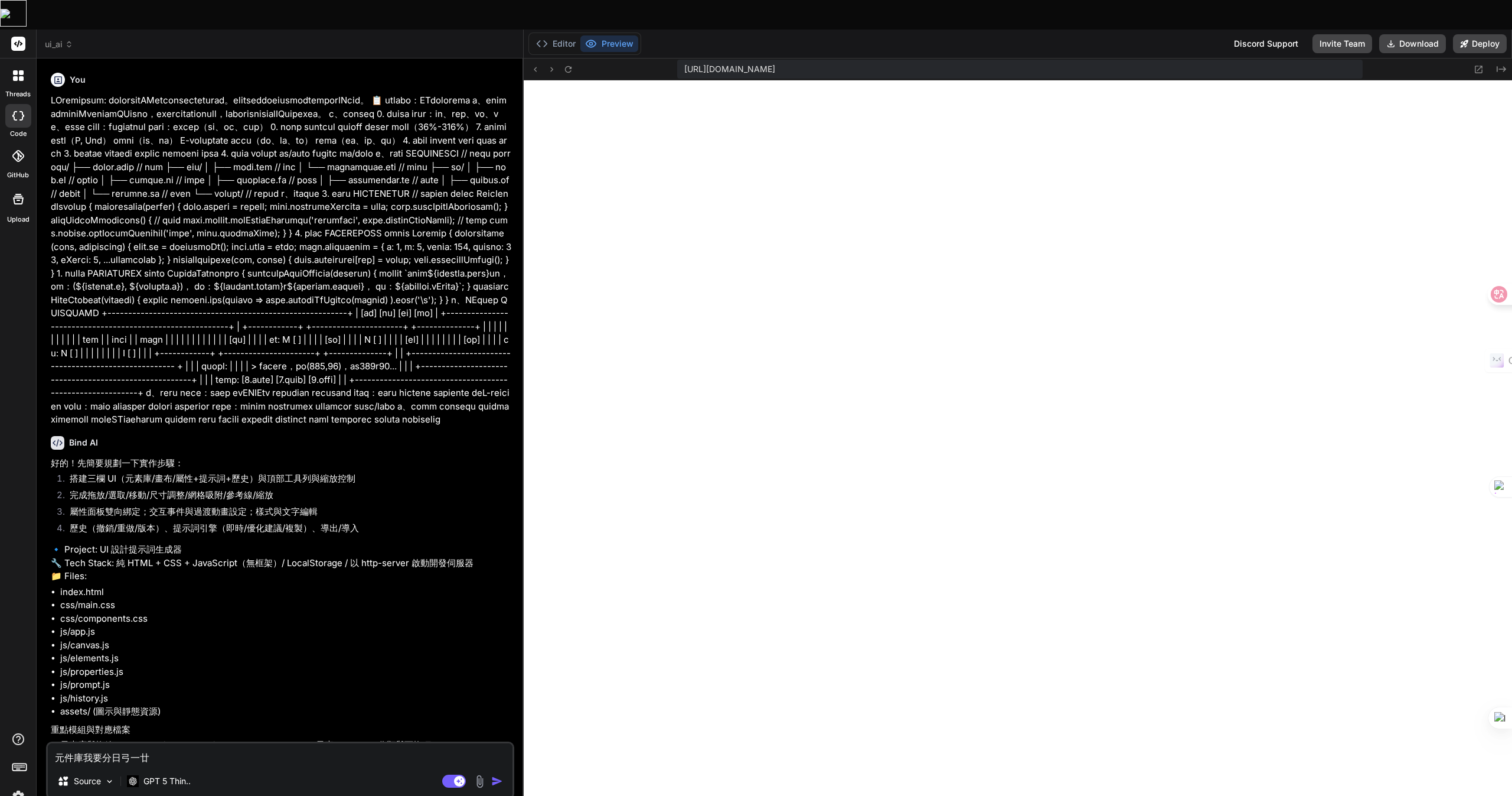
type textarea "x"
type textarea "元件庫我要分開一"
type textarea "x"
type textarea "元件庫我要分開一中"
type textarea "x"
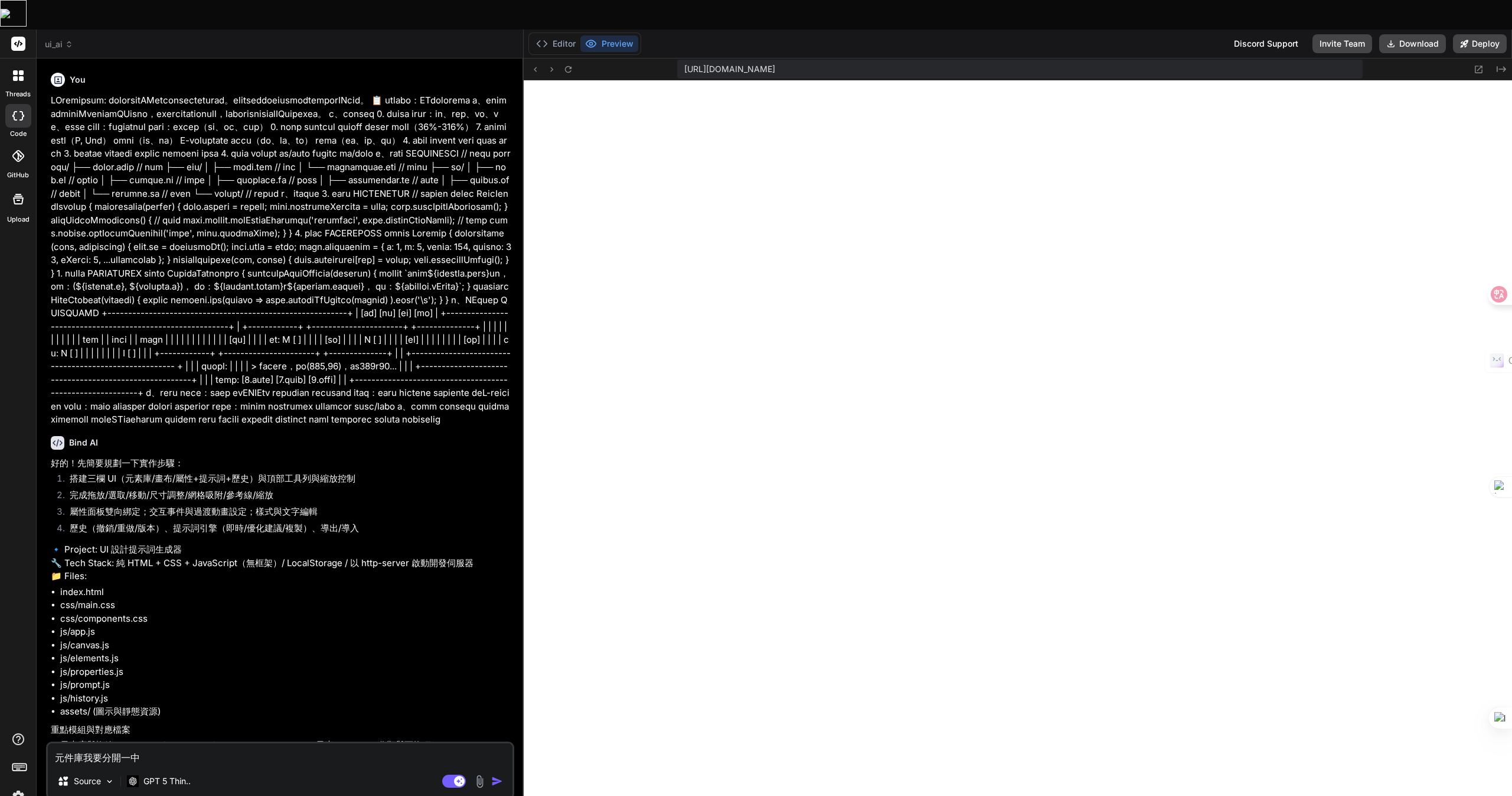
type textarea "元件庫我要分開一中月"
type textarea "x"
type textarea "元件庫我要分開一中月人"
type textarea "x"
type textarea "元件庫我要分開兩"
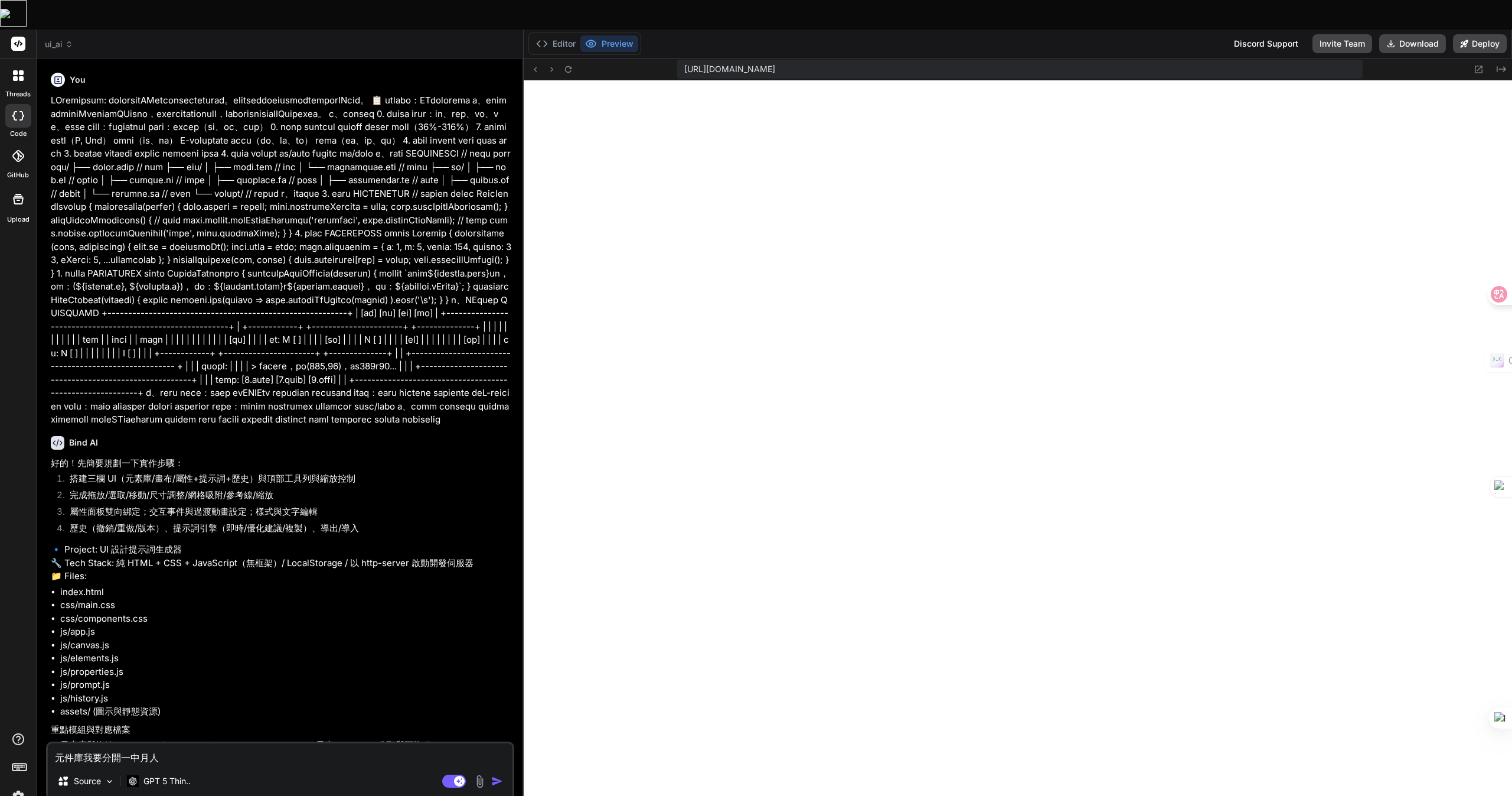
type textarea "x"
type textarea "元件庫我要分開兩人"
type textarea "x"
type textarea "元件庫我要分開兩人田"
type textarea "x"
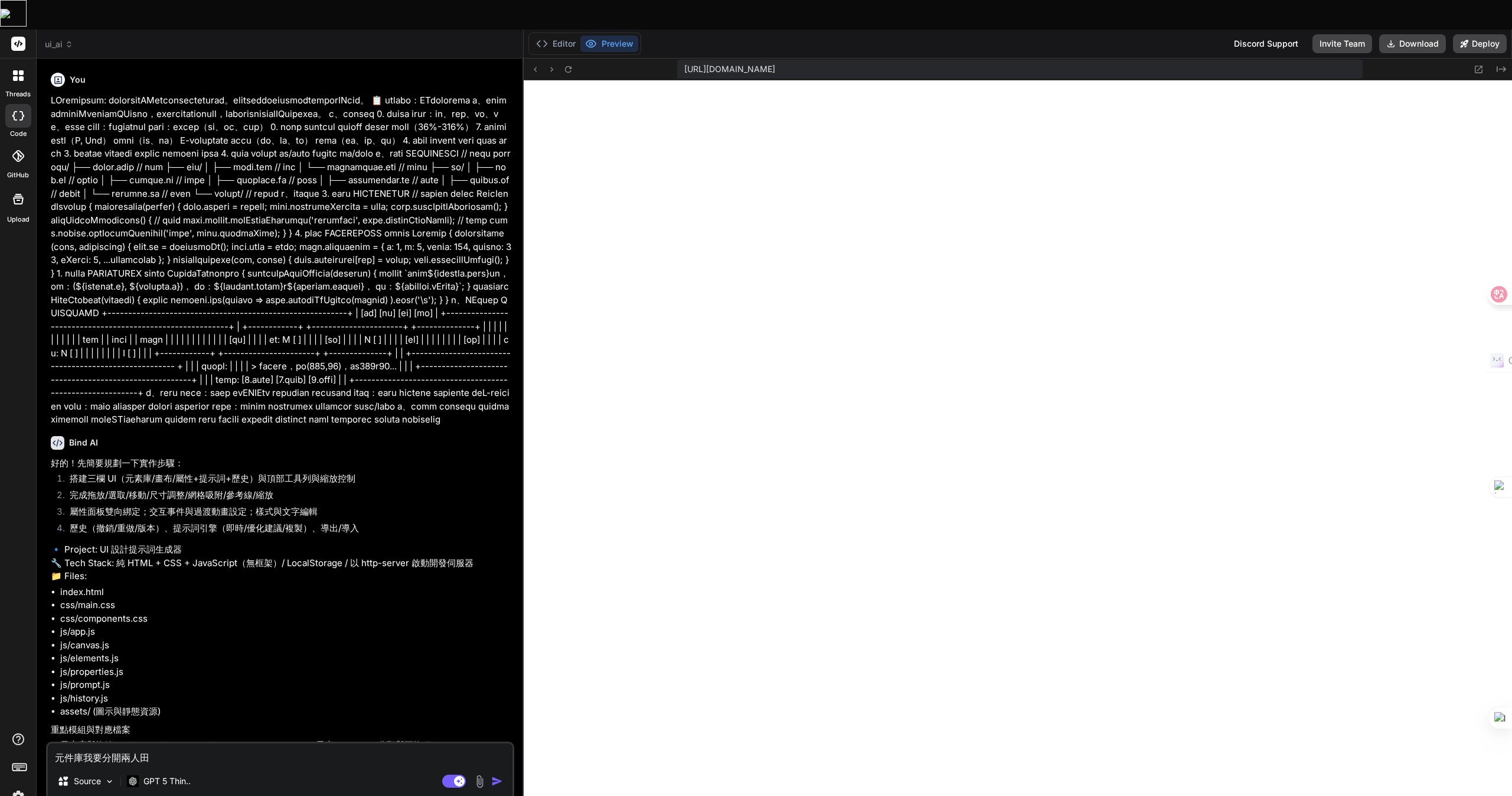
type textarea "元件庫我要分開兩人田十"
type textarea "x"
type textarea "元件庫我要分開兩人田十口"
type textarea "x"
type textarea "元件庫我要分開兩個"
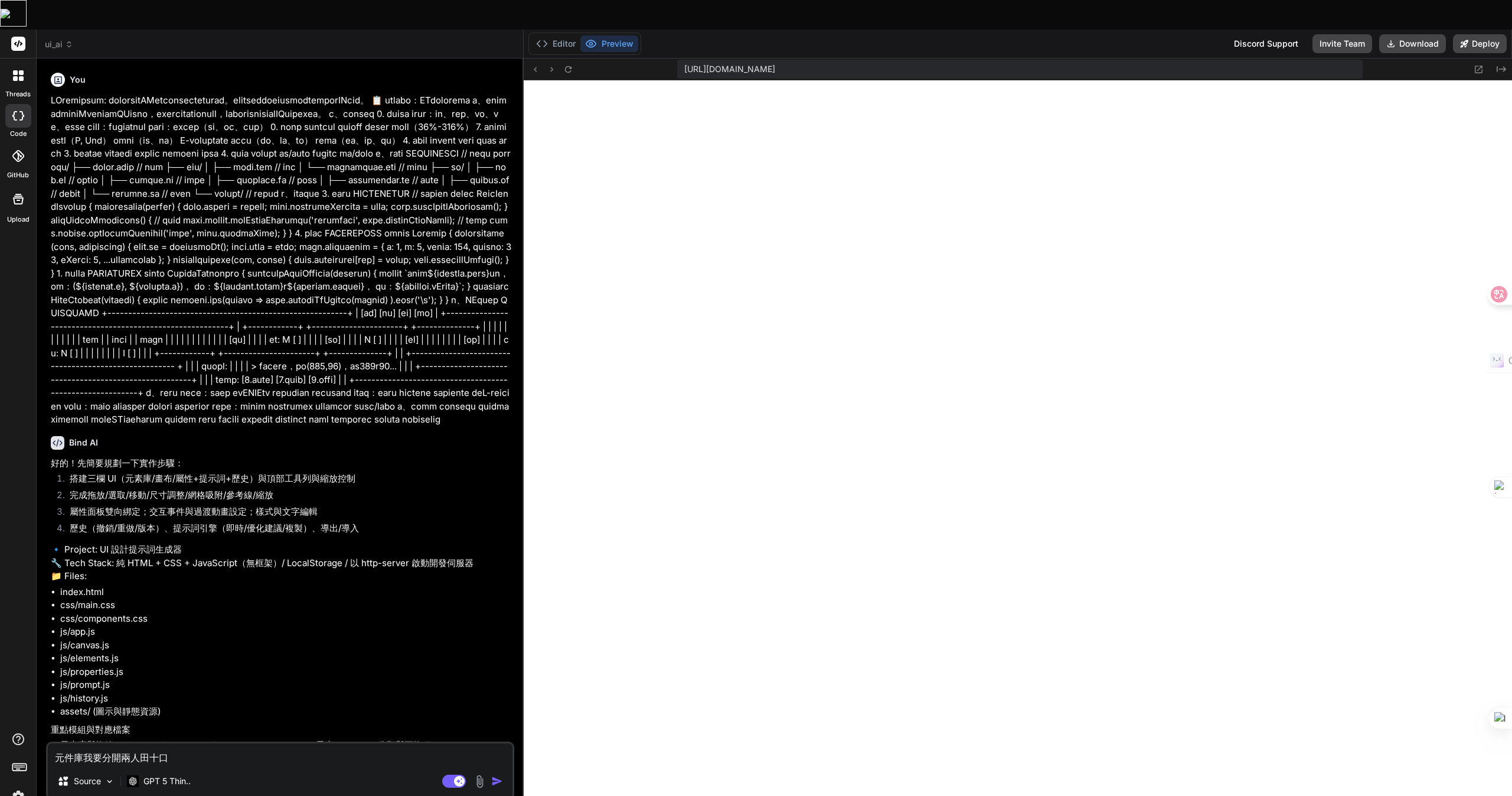
type textarea "x"
type textarea "元件庫我要分開兩個火"
type textarea "x"
type textarea "元件庫我要分開兩個火大"
type textarea "x"
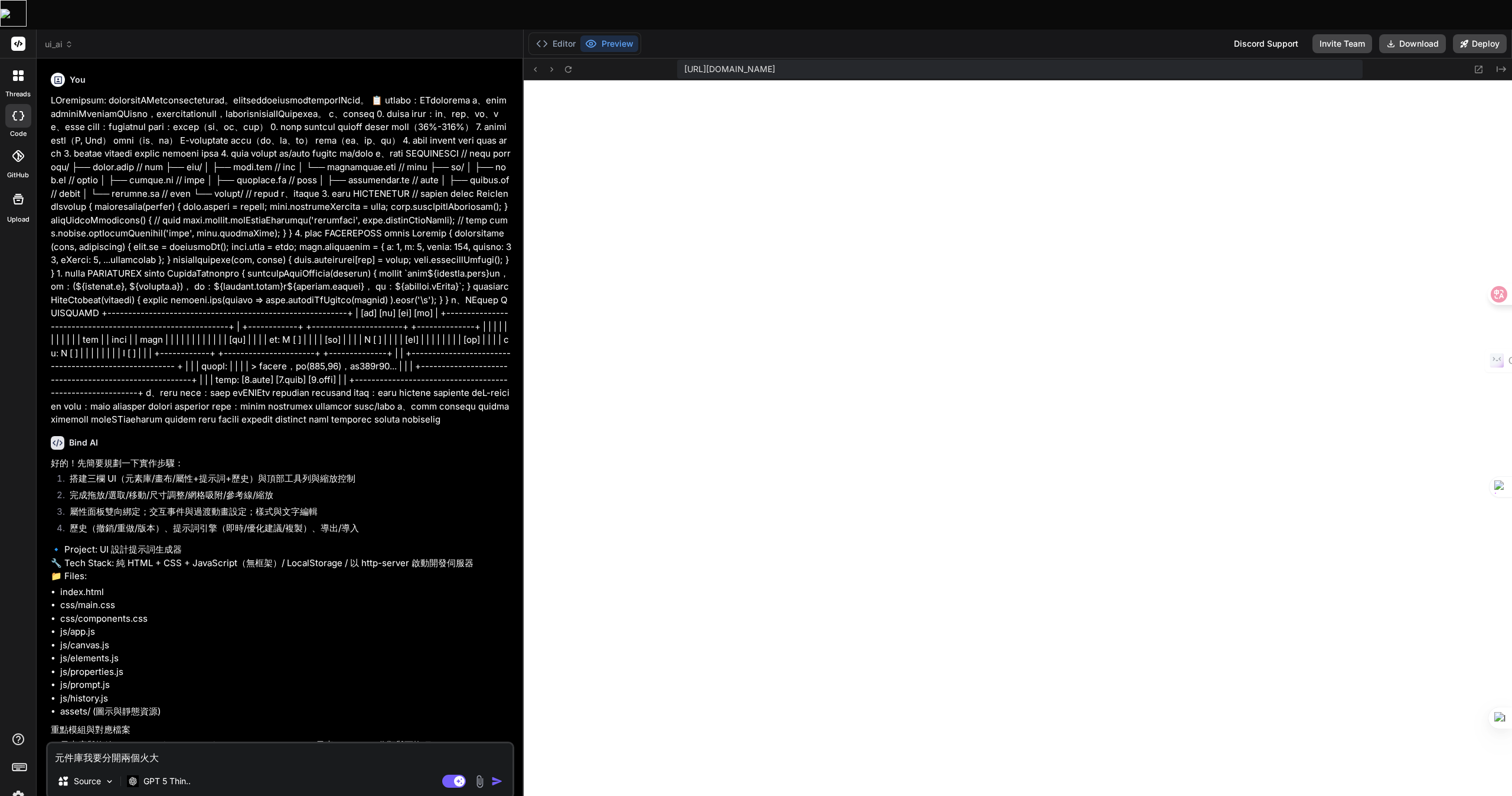
type textarea "元件庫我要分開兩個火大一"
type textarea "x"
type textarea "元件庫我要分開兩個火大一月"
type textarea "x"
type textarea "元件庫我要分開兩個火大一月金"
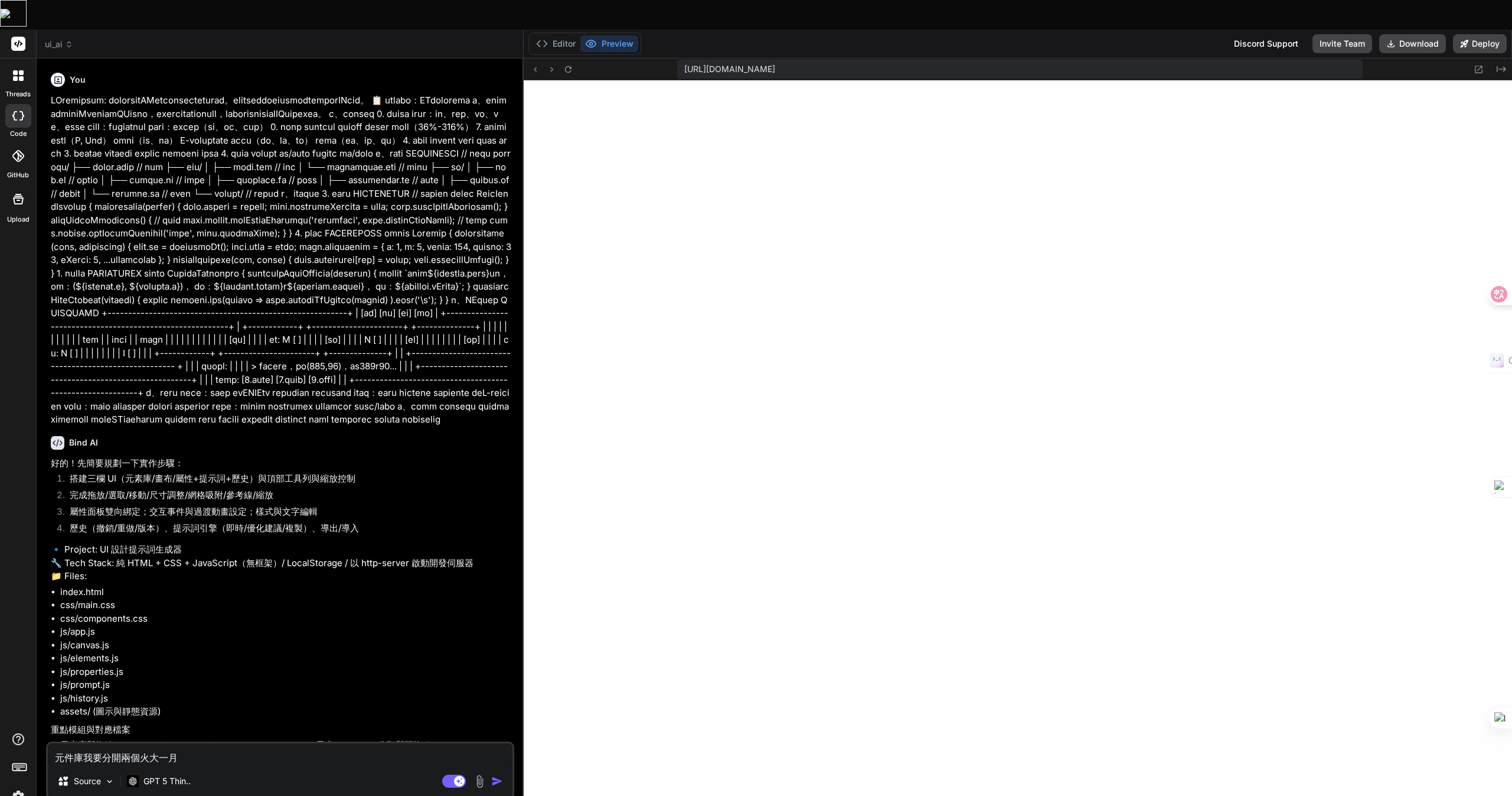
type textarea "x"
type textarea "元件庫我要分開兩個類"
type textarea "x"
type textarea "元件庫我要分開兩個類一"
type textarea "x"
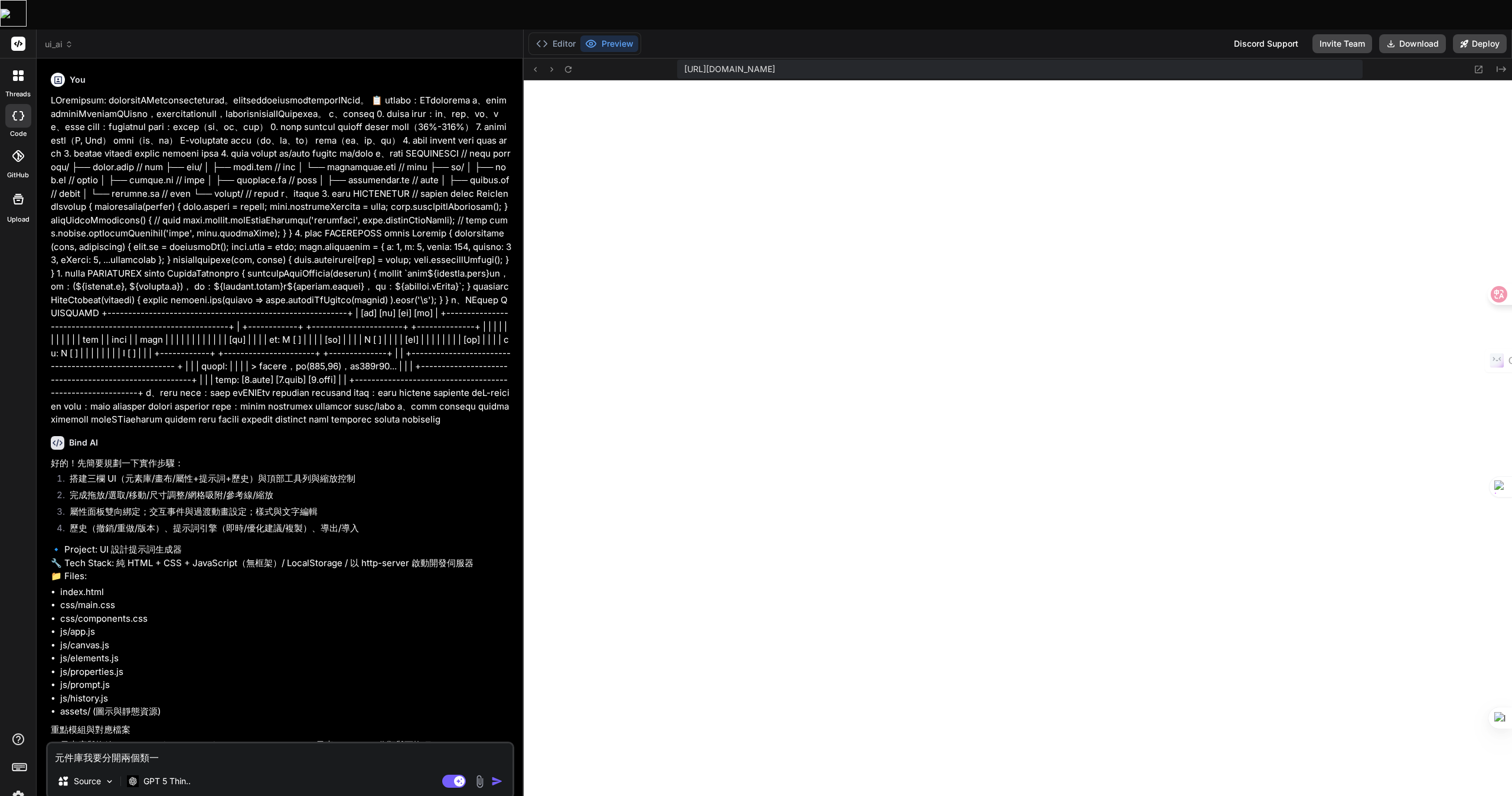
type textarea "元件庫我要分開兩個類一弓"
type textarea "x"
type textarea "元件庫我要分開兩個類一弓土"
type textarea "x"
type textarea "元件庫我要分開兩個類型"
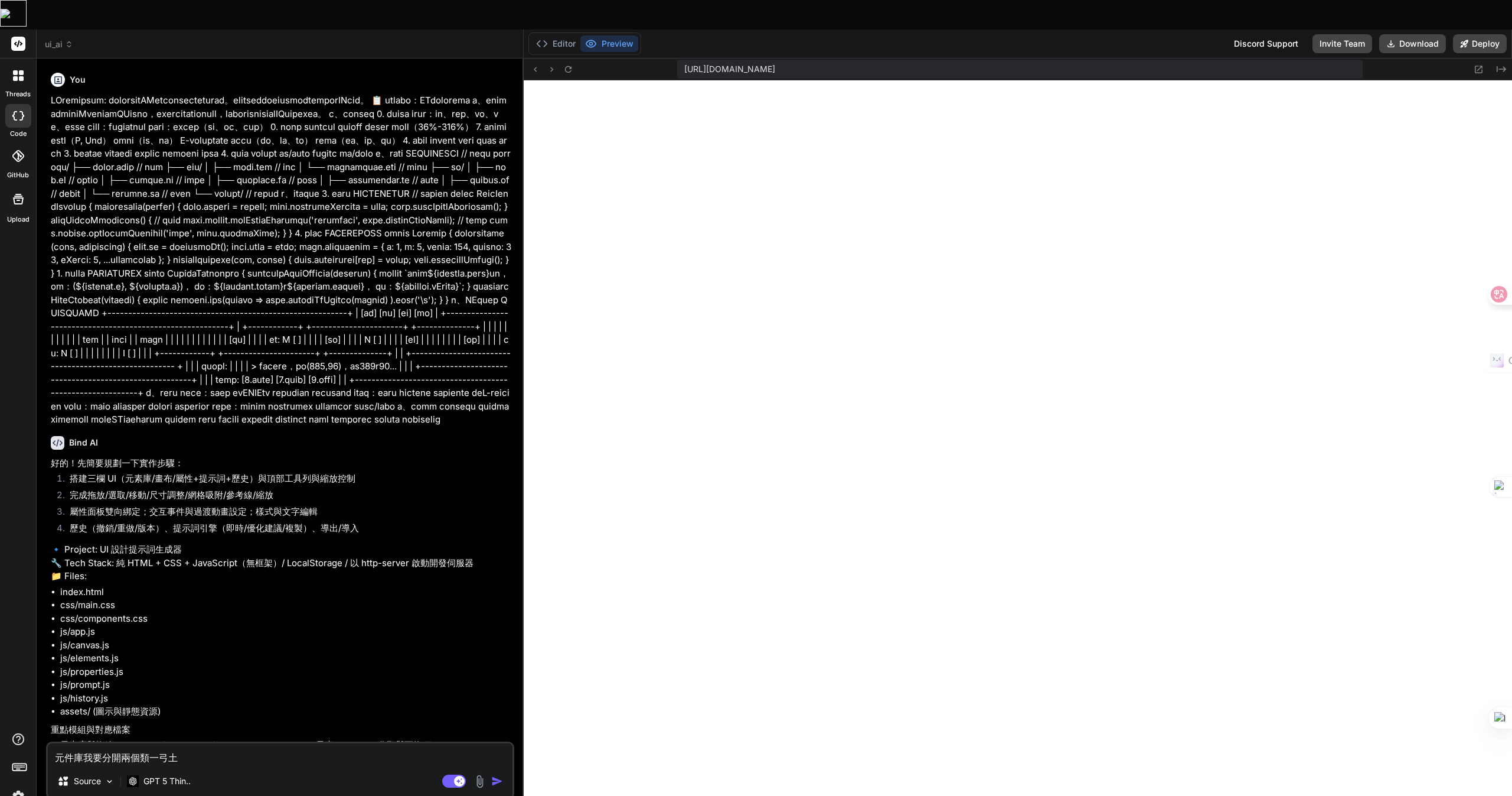
type textarea "x"
type textarea "元件庫我要分開兩個類型Z"
type textarea "x"
type textarea "元件庫我要分開兩個類型Z難"
type textarea "x"
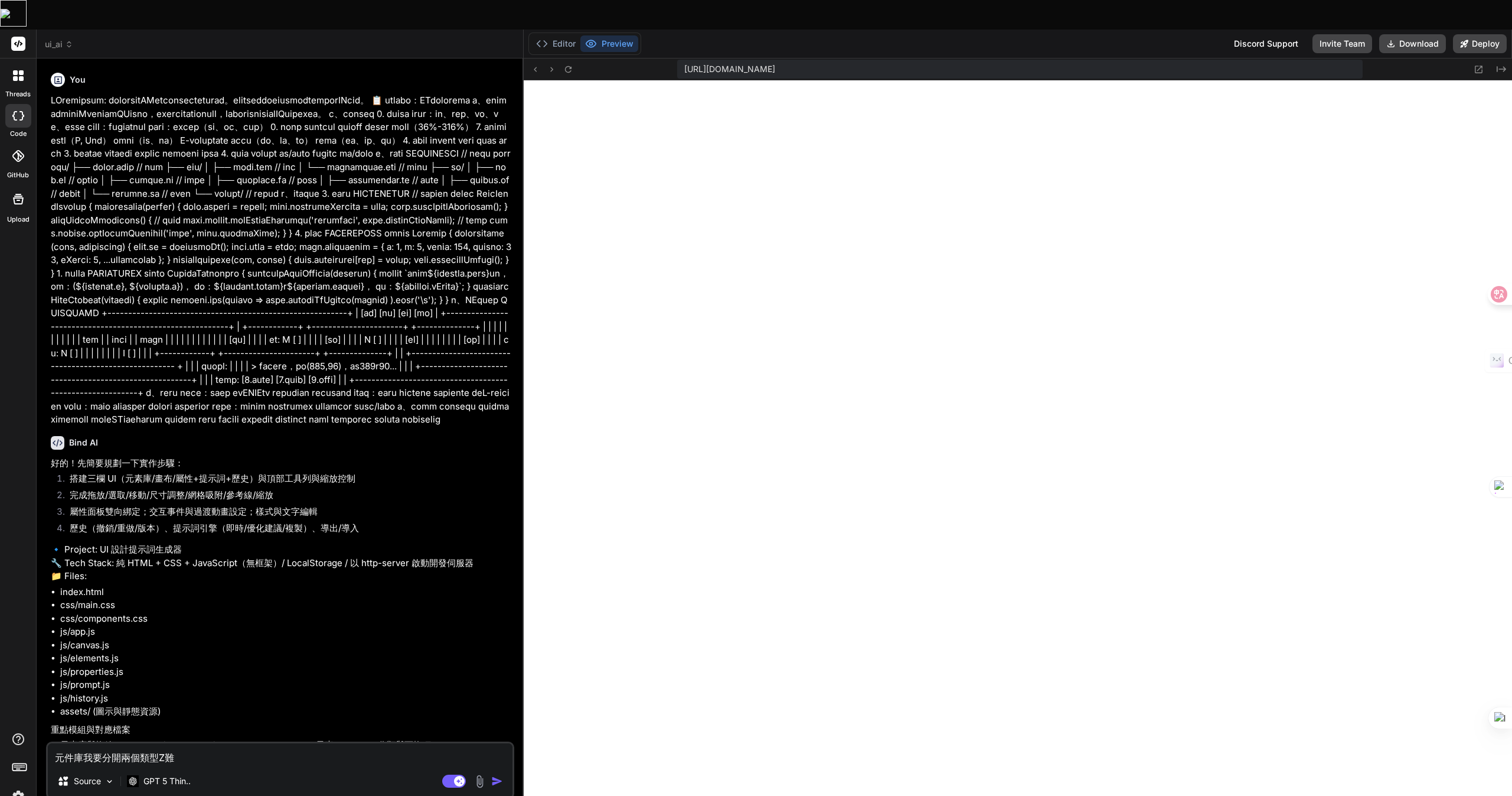
type textarea "元件庫我要分開兩個類型Z難日"
type textarea "x"
type textarea "元件庫我要分開兩個類型Z難日月"
type textarea "x"
type textarea "元件庫我要分開兩個類型，"
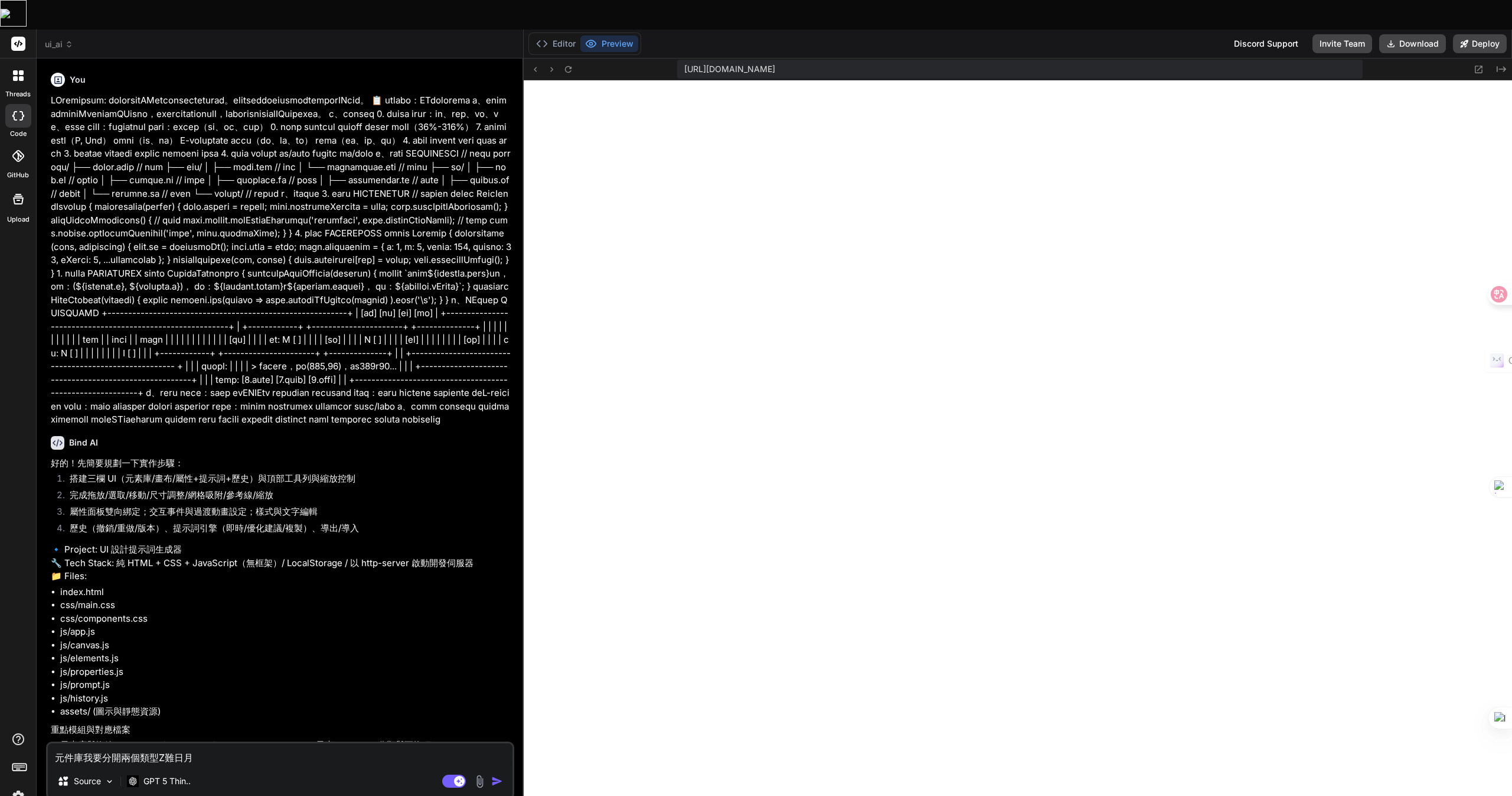
type textarea "x"
type textarea "元件庫我要分開兩個類型，一"
type textarea "x"
type textarea "元件庫我要分開兩個類型，一人"
type textarea "x"
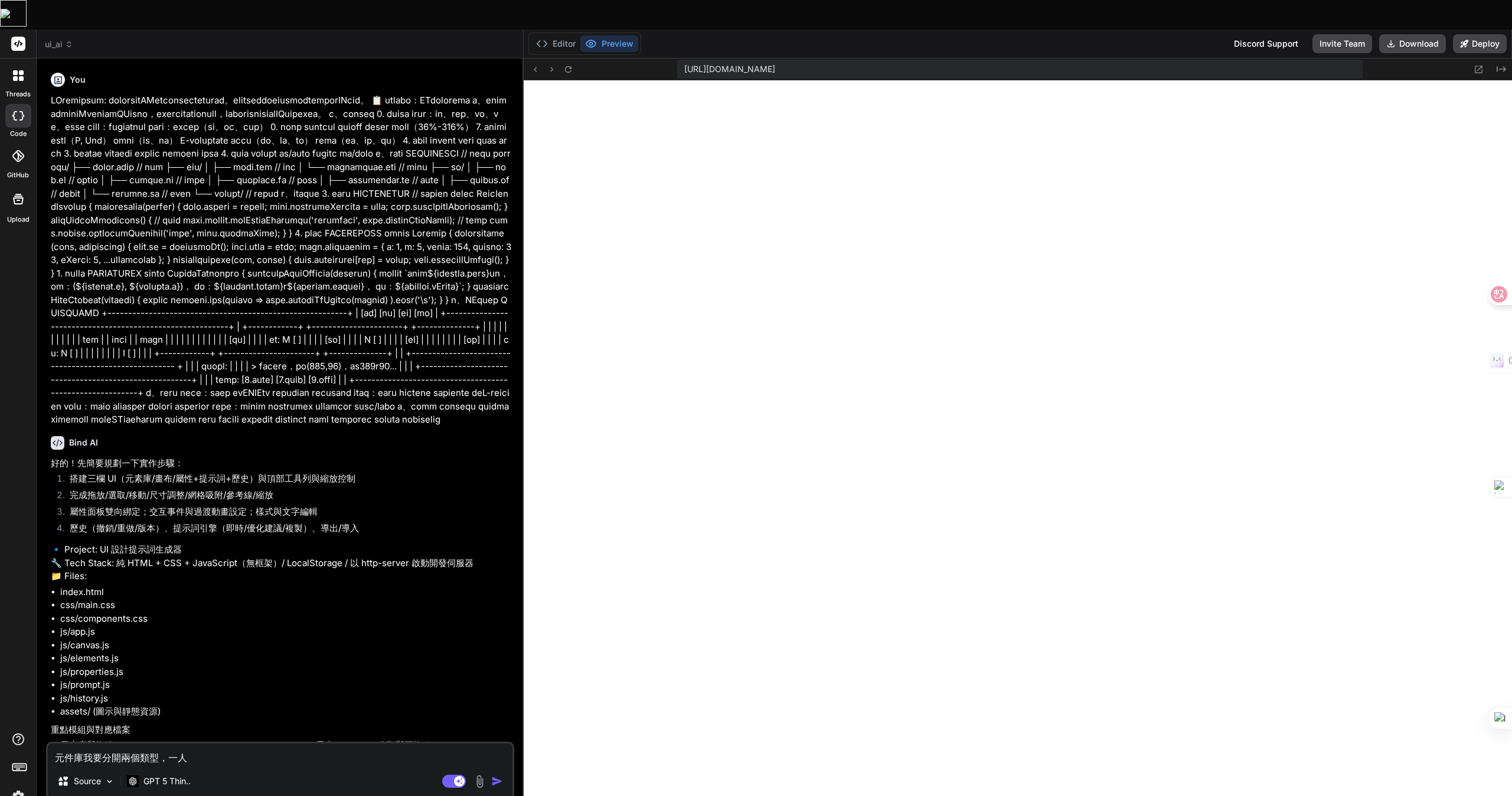
type textarea "元件庫我要分開兩個類型，一人田"
type textarea "x"
type textarea "元件庫我要分開兩個類型，一人田十"
type textarea "x"
type textarea "元件庫我要分開兩個類型，一人田十口"
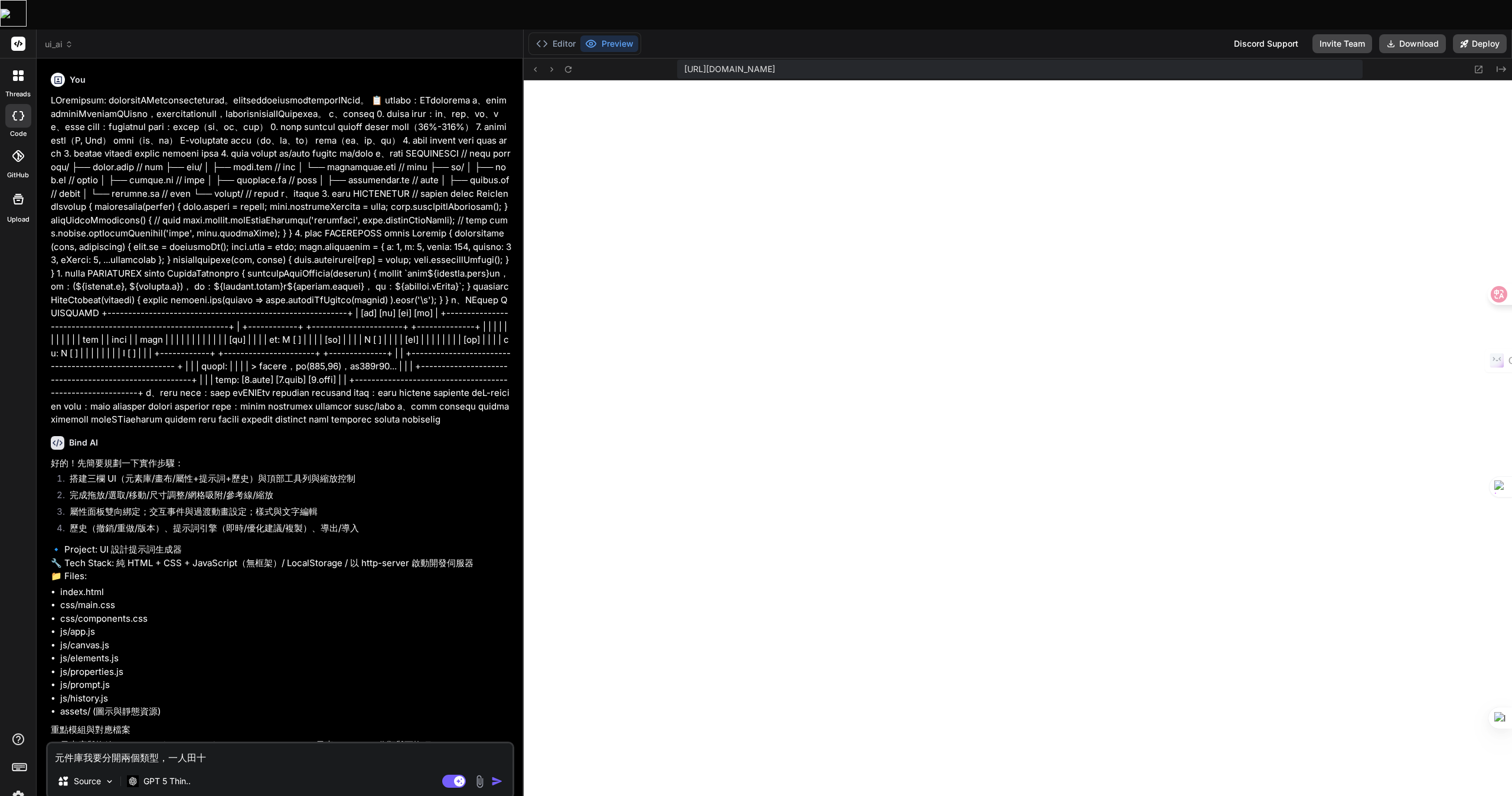
type textarea "x"
type textarea "元件庫我要分開兩個類型，一個"
type textarea "x"
type textarea "元件庫我要分開兩個類型，一個日"
type textarea "x"
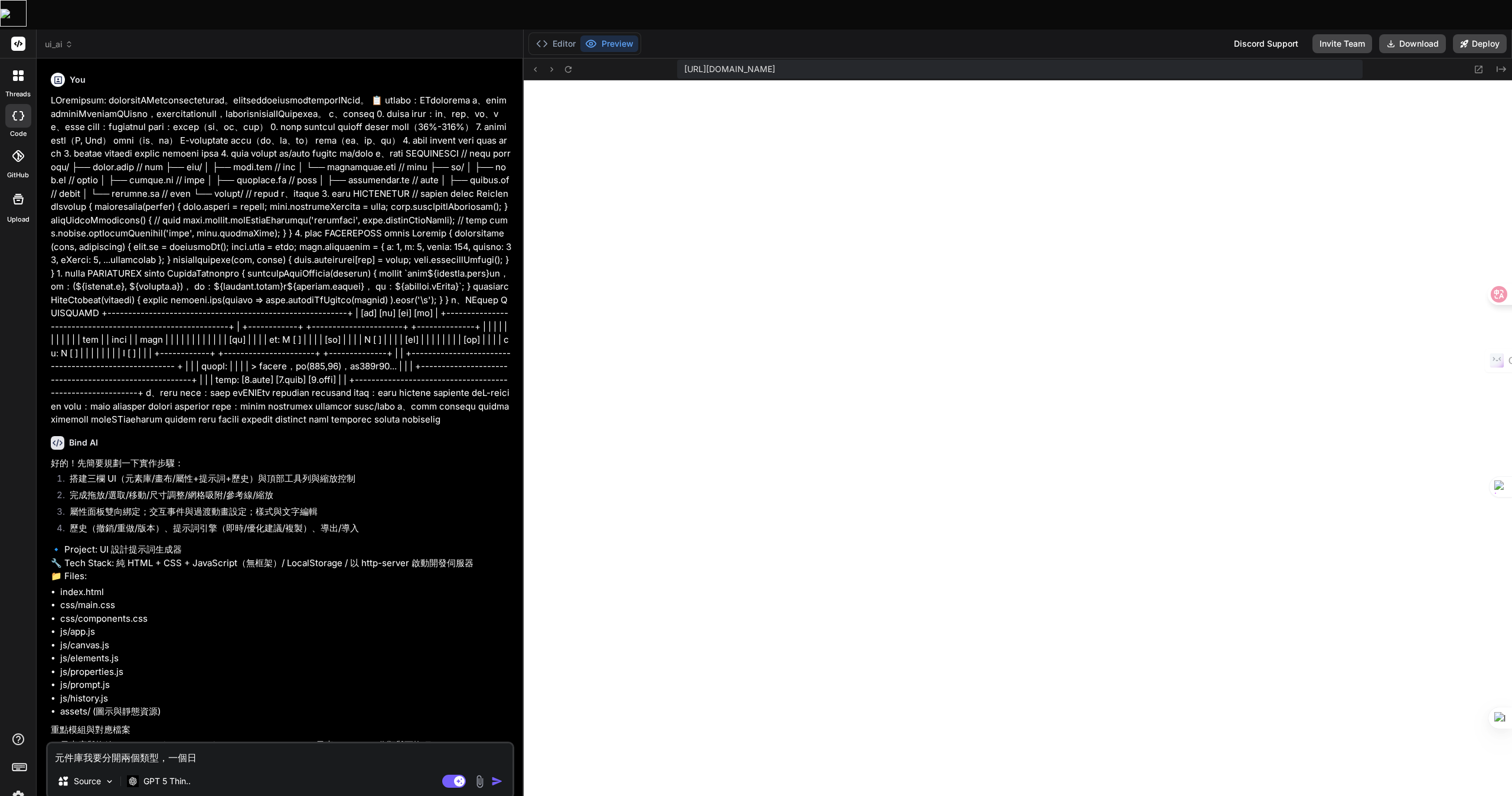
type textarea "元件庫我要分開兩個類型，一個日一"
type textarea "x"
type textarea "元件庫我要分開兩個類型，一個日一卜"
type textarea "x"
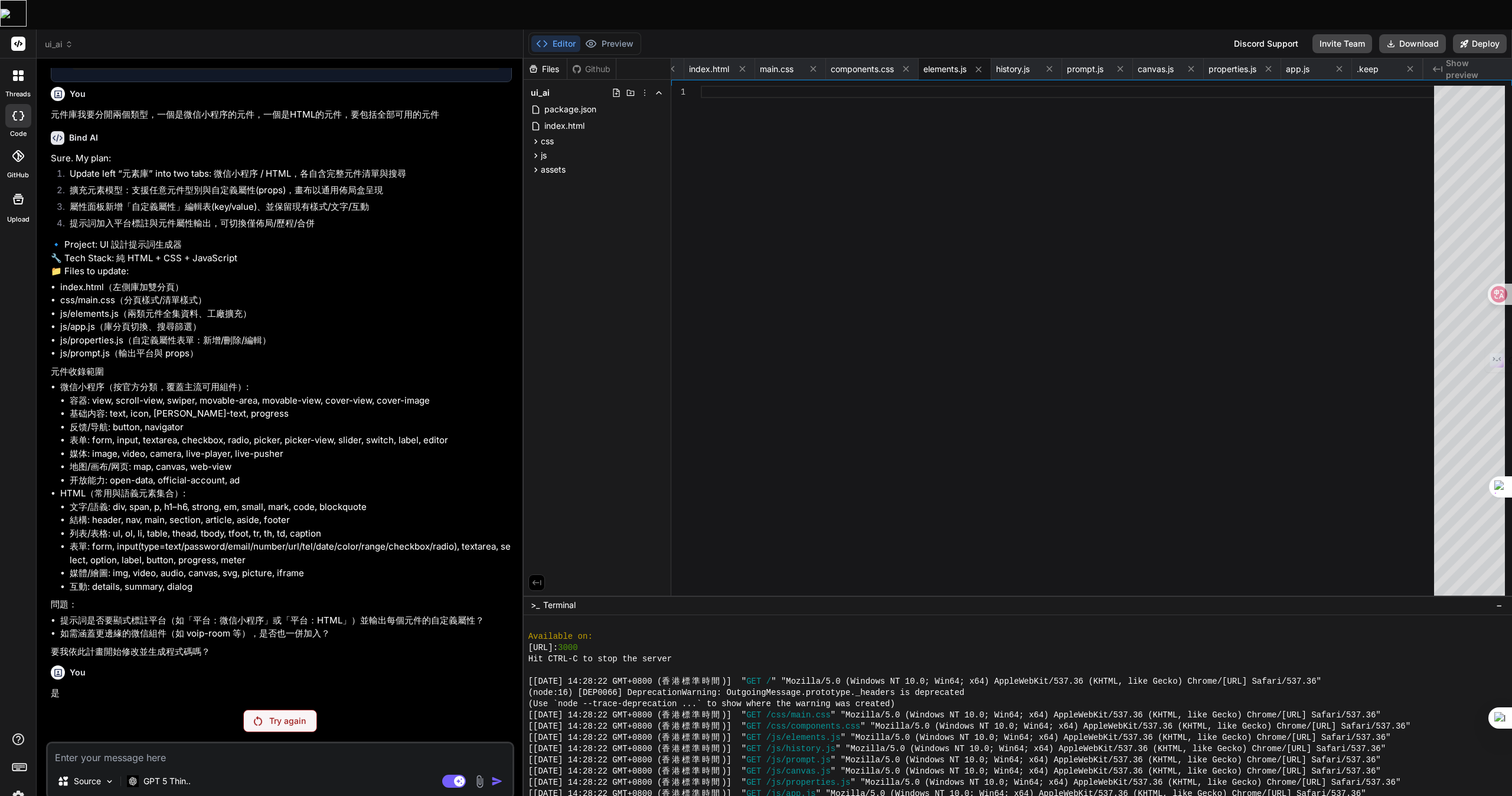
scroll to position [1469, 0]
click at [300, 530] on div "Try again" at bounding box center [280, 721] width 74 height 22
click at [264, 530] on div "You Bind AI 好的！先簡要規劃一下實作步驟： 搭建三欄 UI（元素庫/畫布/屬性+提示詞+歷史）與頂部工具列與縮放控制 完成拖放/選取/移動/尺寸調…" at bounding box center [280, 446] width 469 height 756
click at [283, 530] on p "Try again" at bounding box center [287, 721] width 36 height 12
click at [278, 530] on div "Try again" at bounding box center [280, 721] width 74 height 22
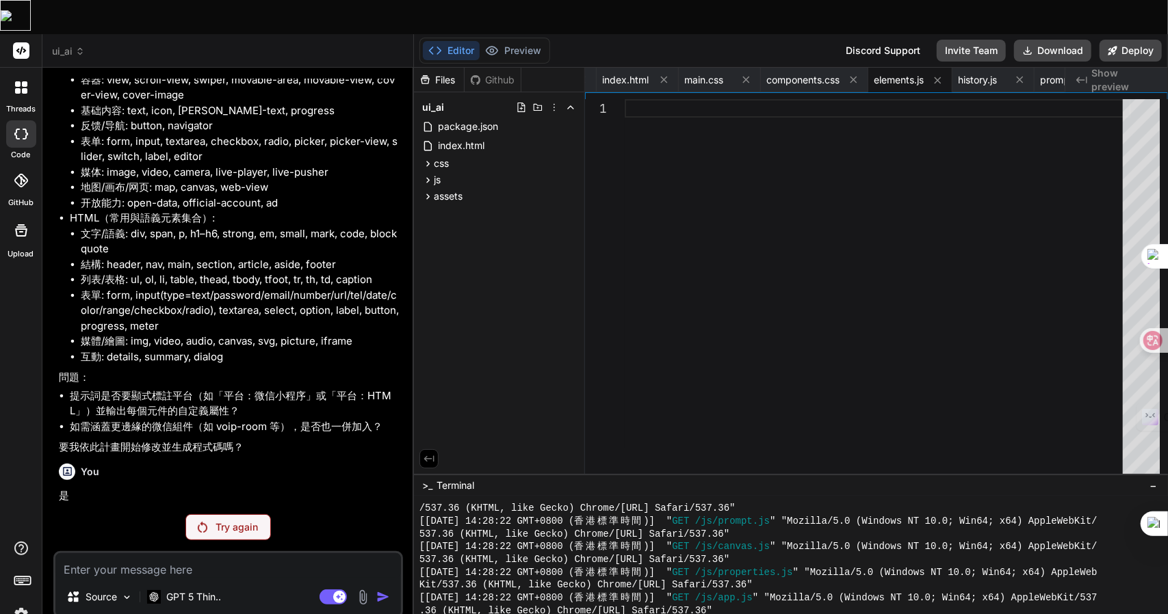
scroll to position [2538, 0]
click at [235, 477] on div "You Bind AI 好的！先簡要規劃一下實作步驟： 搭建三欄 UI（元素庫/畫布/屬性+提示詞+歷史）與頂部工具列與縮放控制 完成拖放/選取/移動/尺寸調…" at bounding box center [228, 363] width 350 height 569
click at [218, 521] on p "Try again" at bounding box center [237, 528] width 42 height 14
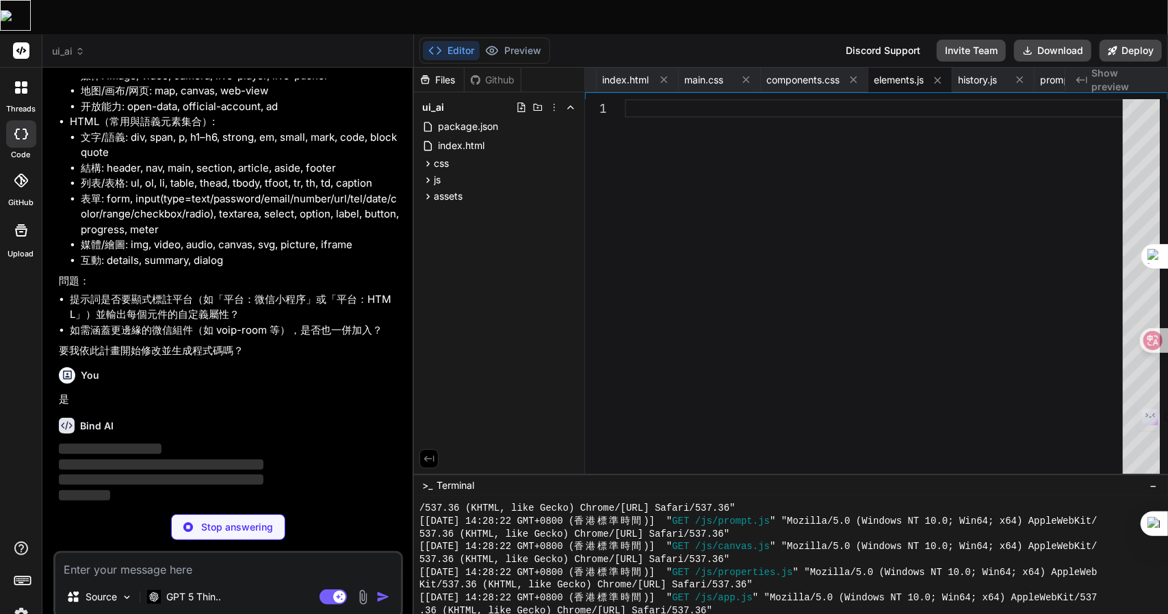
scroll to position [2634, 0]
click at [716, 266] on div at bounding box center [878, 368] width 506 height 539
click at [234, 442] on p "‌" at bounding box center [229, 450] width 341 height 16
